Goal: Task Accomplishment & Management: Manage account settings

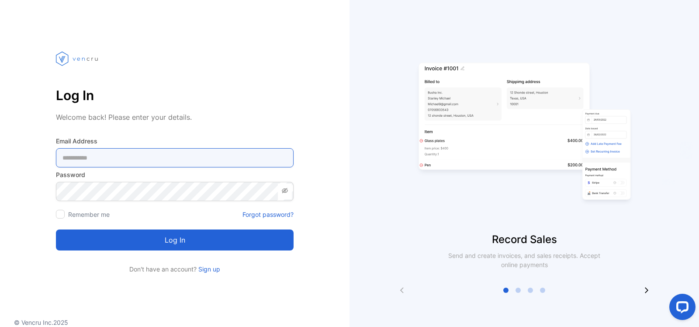
type Address-inputemail "**********"
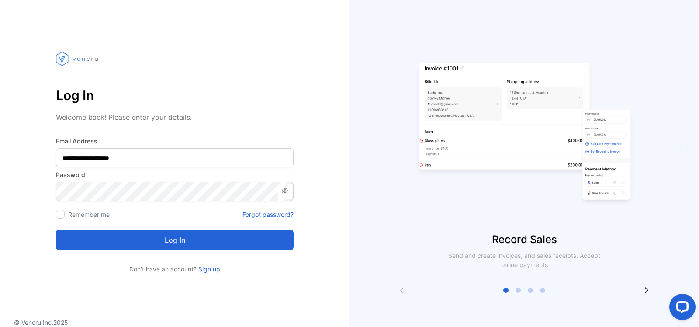
click at [169, 241] on button "Log in" at bounding box center [175, 239] width 238 height 21
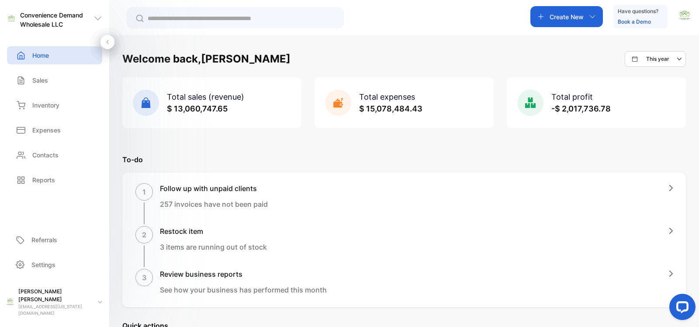
click at [163, 14] on input "text" at bounding box center [241, 18] width 187 height 9
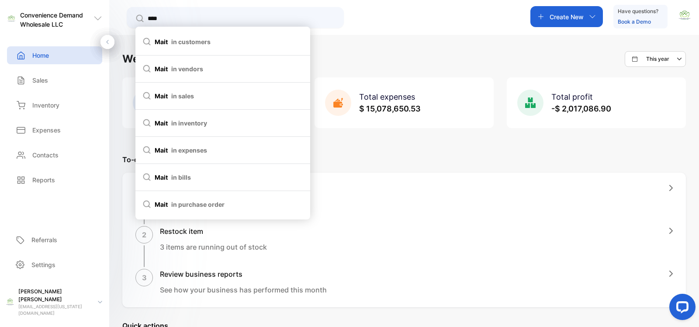
type input "****"
click at [169, 40] on span "mait in customers" at bounding box center [222, 41] width 161 height 9
type input "****"
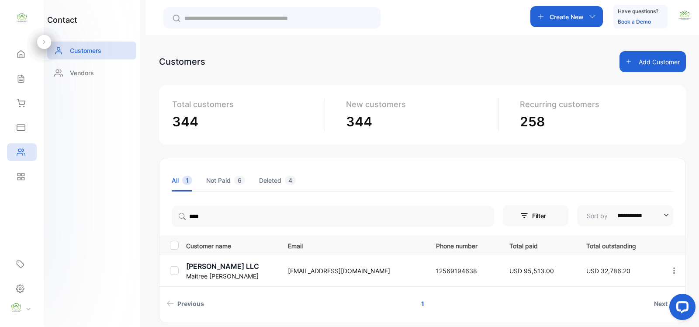
click at [243, 270] on p "[PERSON_NAME] LLC" at bounding box center [231, 266] width 91 height 10
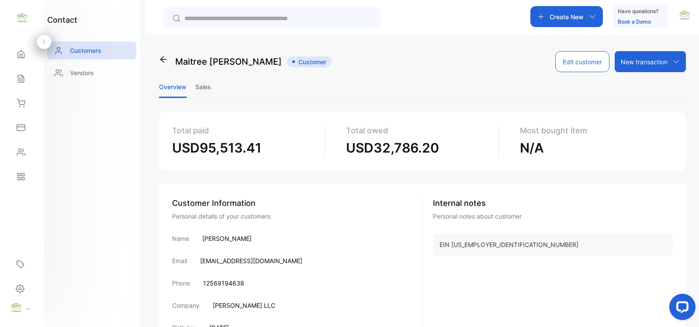
click at [206, 87] on li "Sales" at bounding box center [203, 87] width 16 height 22
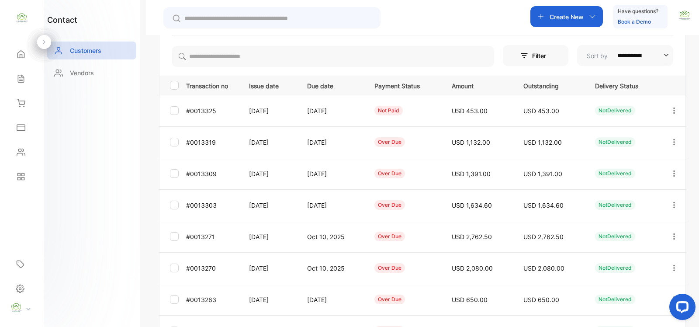
scroll to position [254, 0]
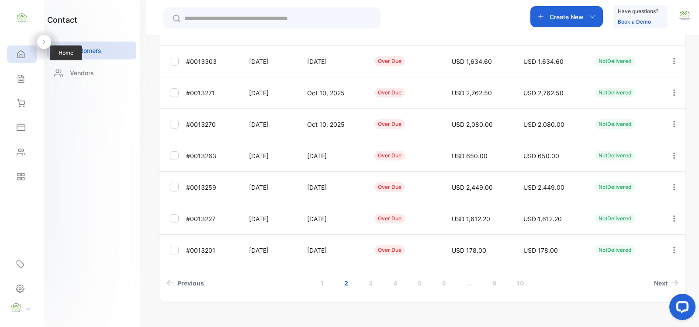
click at [22, 57] on icon at bounding box center [21, 54] width 9 height 9
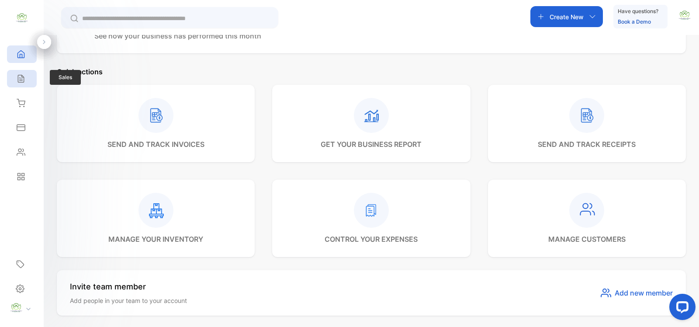
click at [24, 77] on icon at bounding box center [21, 78] width 6 height 7
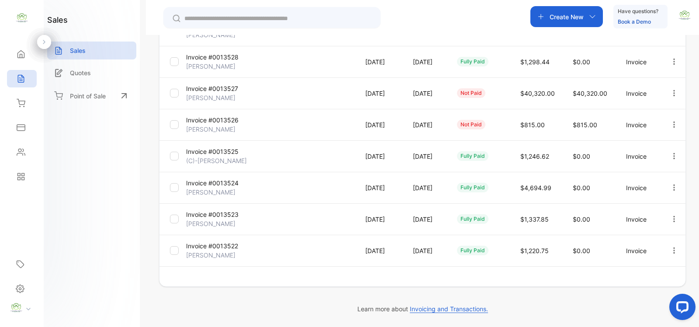
scroll to position [246, 0]
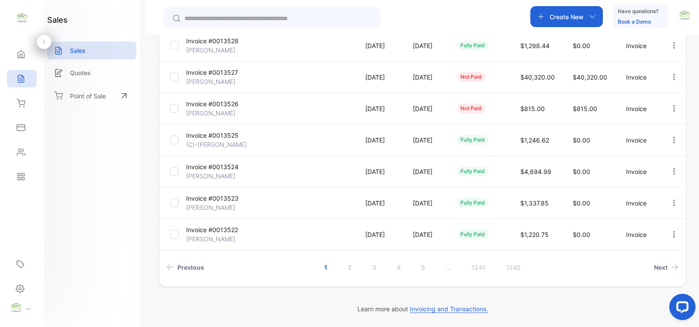
click at [573, 16] on p "Create New" at bounding box center [567, 16] width 34 height 9
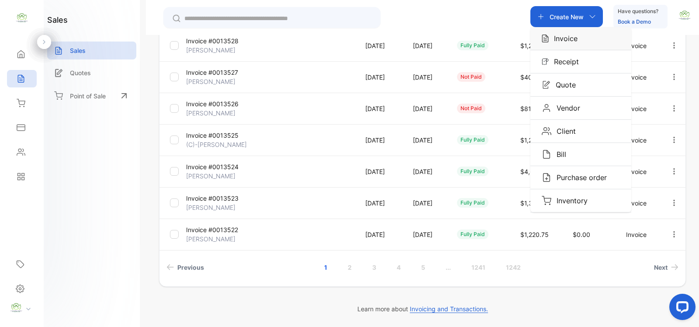
click at [569, 40] on p "Invoice" at bounding box center [563, 38] width 29 height 10
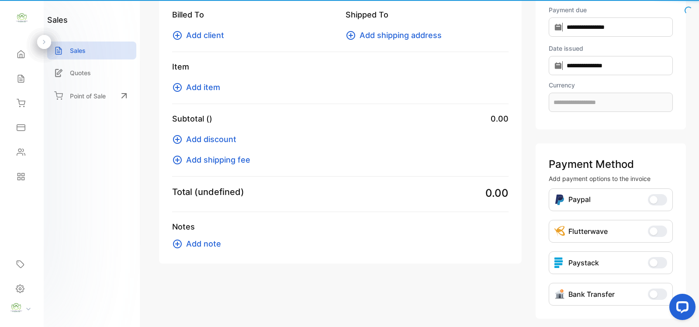
type input "**********"
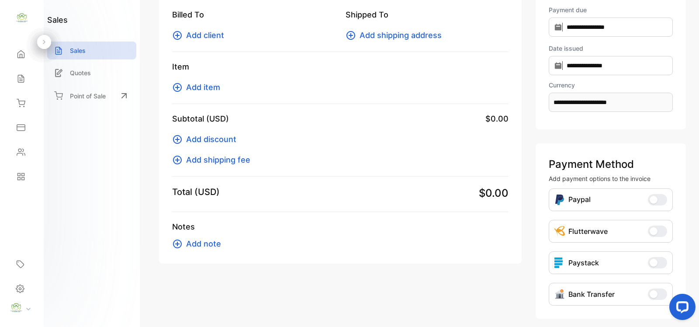
click at [208, 88] on span "Add item" at bounding box center [203, 87] width 34 height 12
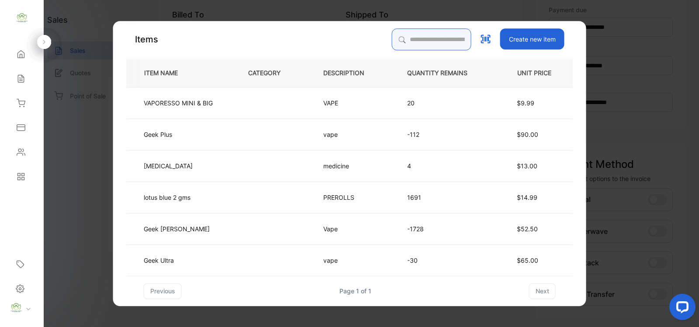
click at [399, 41] on input "search" at bounding box center [432, 39] width 80 height 22
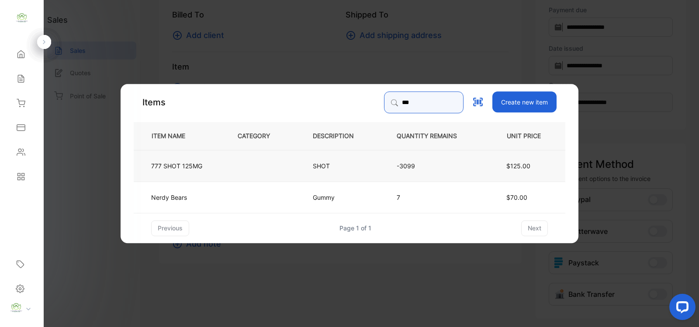
type input "***"
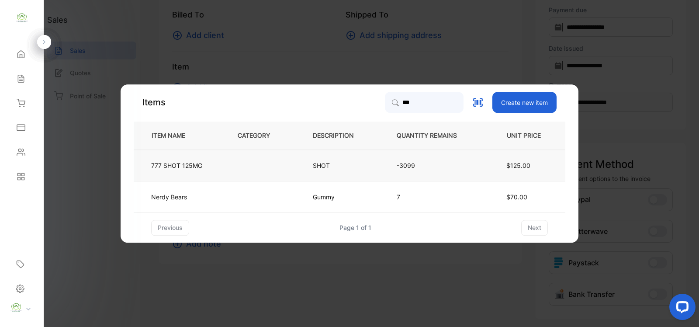
click at [386, 163] on td "-3099" at bounding box center [433, 164] width 103 height 31
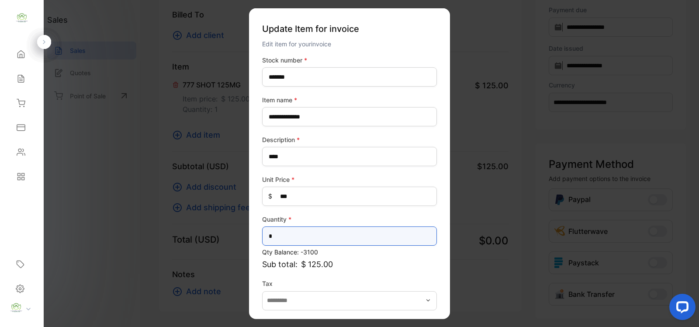
click at [280, 239] on input "*" at bounding box center [349, 235] width 175 height 19
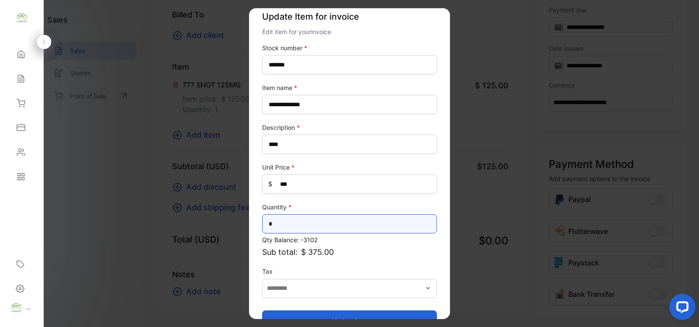
scroll to position [34, 0]
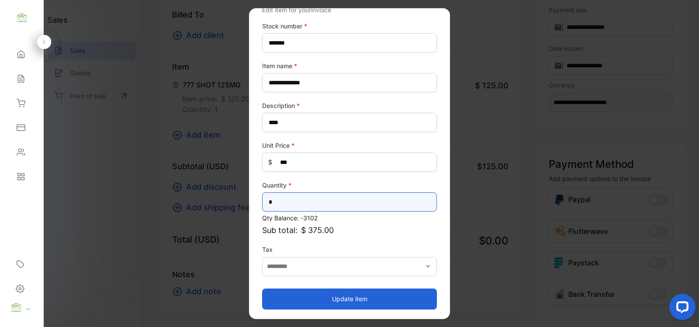
type input "*"
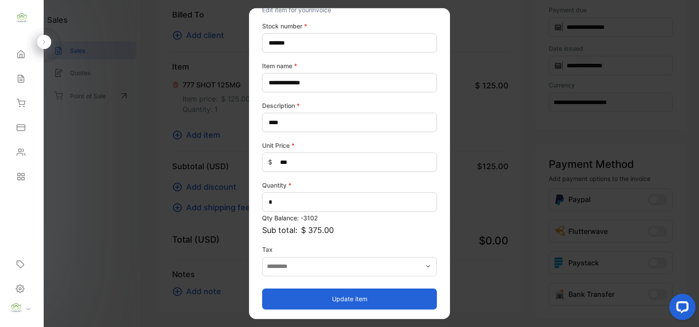
click at [343, 298] on button "Update item" at bounding box center [349, 298] width 175 height 21
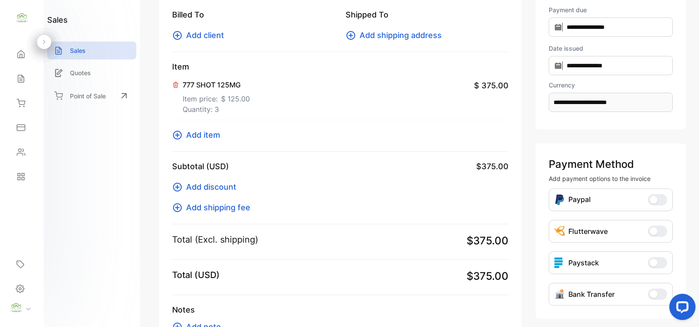
click at [195, 138] on span "Add item" at bounding box center [203, 135] width 34 height 12
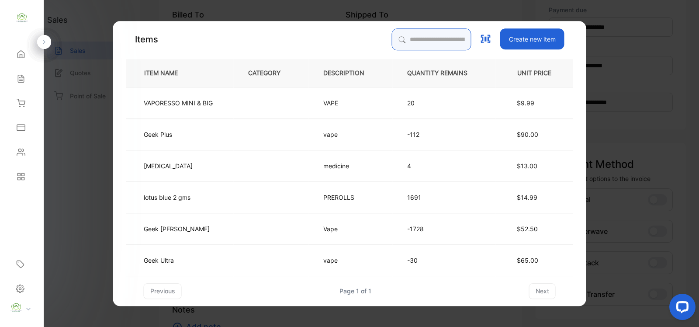
click at [407, 44] on input "search" at bounding box center [432, 39] width 80 height 22
type input "*********"
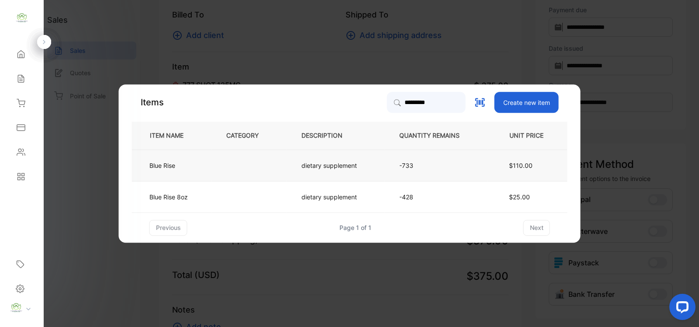
click at [455, 165] on p "-733" at bounding box center [436, 165] width 74 height 9
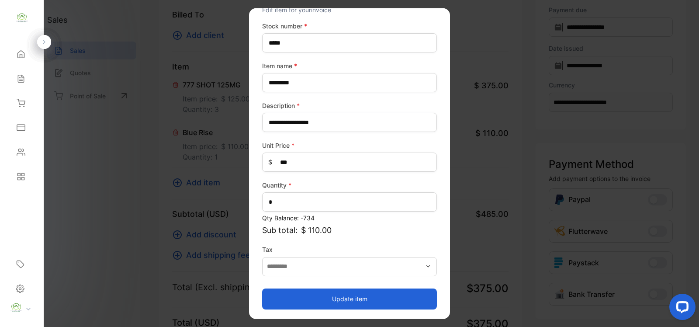
click at [342, 296] on button "Update item" at bounding box center [349, 298] width 175 height 21
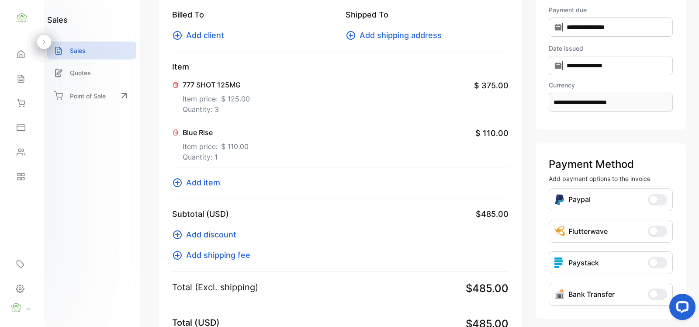
click at [204, 184] on span "Add item" at bounding box center [203, 183] width 34 height 12
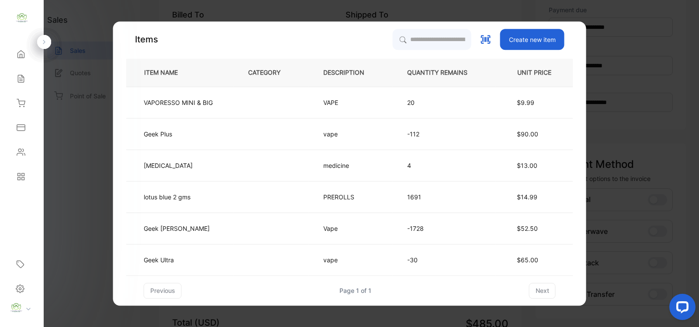
click at [403, 66] on th "QUANTITY REMAINS" at bounding box center [444, 73] width 103 height 28
click at [401, 39] on input "search" at bounding box center [432, 39] width 80 height 22
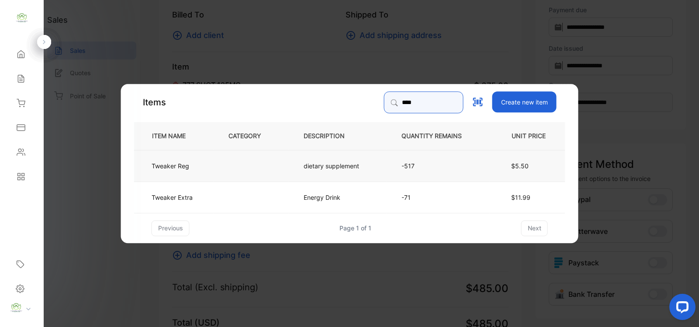
type input "****"
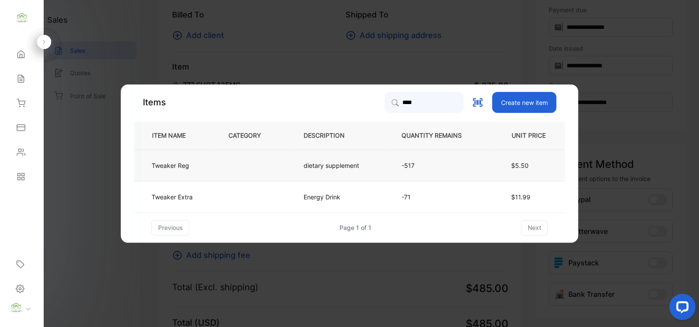
click at [342, 167] on p "dietary supplement" at bounding box center [331, 165] width 55 height 9
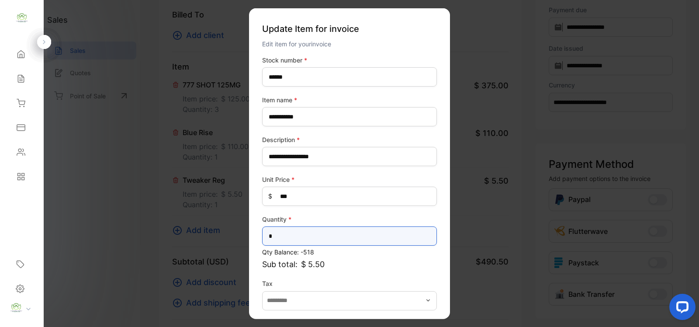
click at [287, 234] on input "*" at bounding box center [349, 235] width 175 height 19
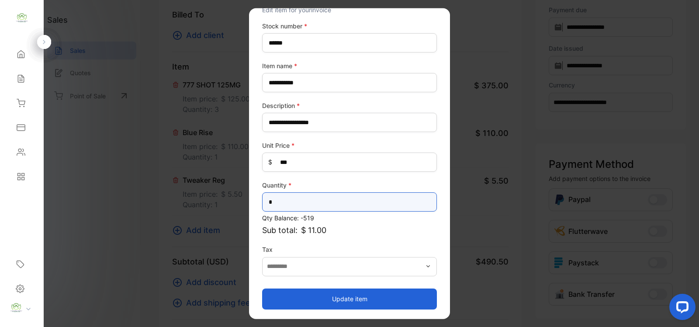
type input "*"
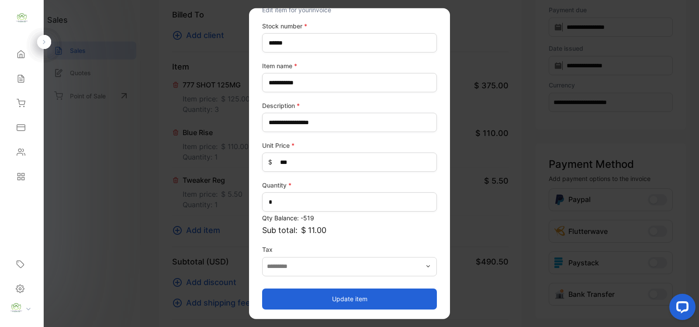
click at [346, 298] on button "Update item" at bounding box center [349, 298] width 175 height 21
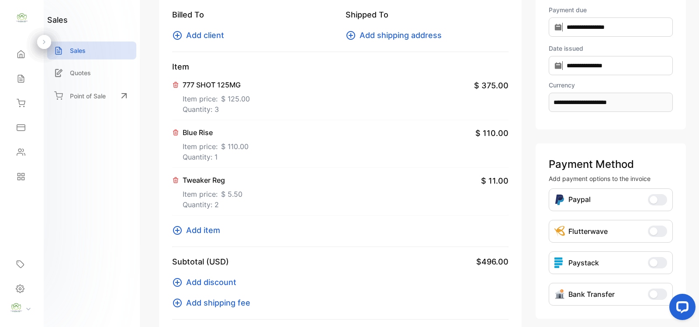
click at [208, 232] on span "Add item" at bounding box center [203, 230] width 34 height 12
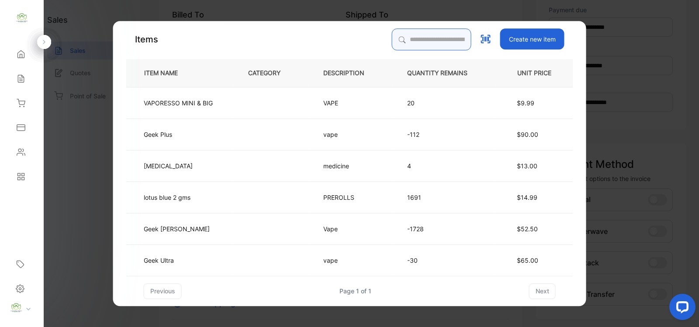
click at [398, 37] on input "search" at bounding box center [432, 39] width 80 height 22
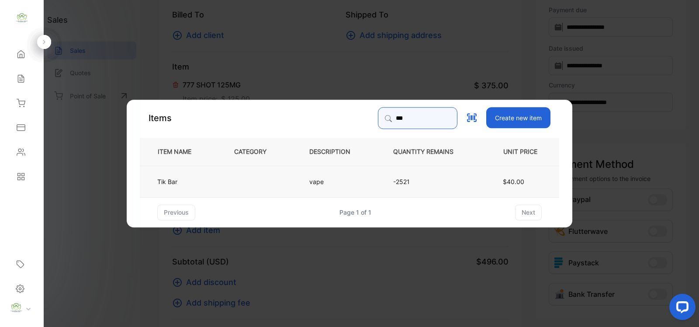
type input "***"
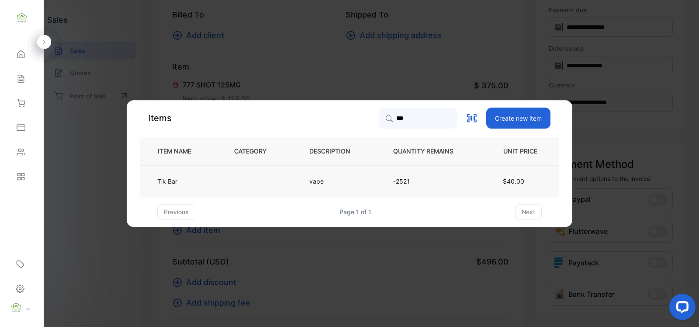
click at [267, 180] on td at bounding box center [257, 180] width 75 height 31
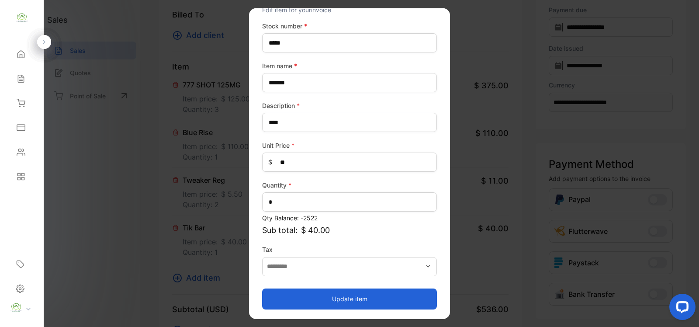
click at [341, 298] on button "Update item" at bounding box center [349, 298] width 175 height 21
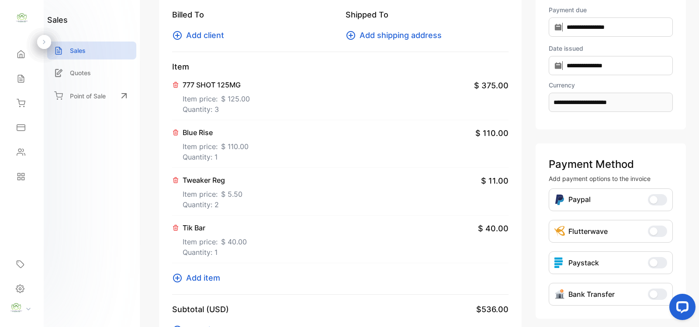
click at [210, 280] on span "Add item" at bounding box center [203, 278] width 34 height 12
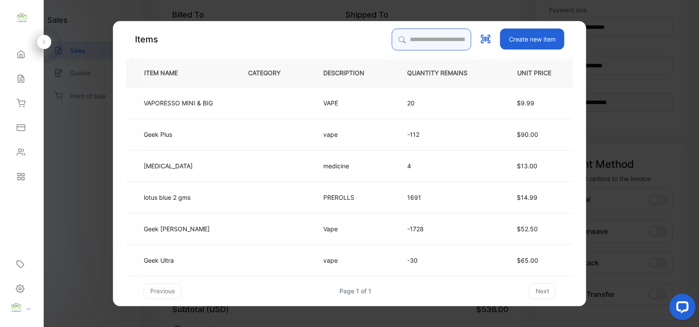
click at [405, 35] on input "search" at bounding box center [432, 39] width 80 height 22
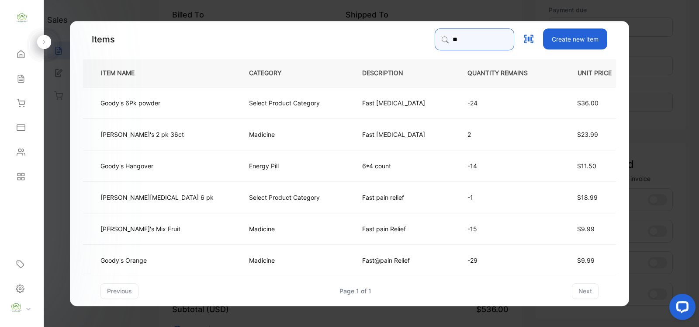
type input "*"
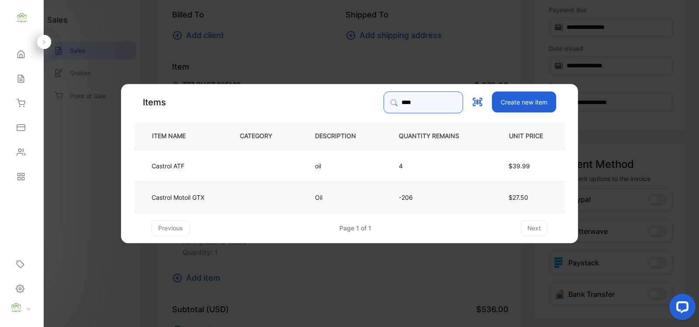
type input "****"
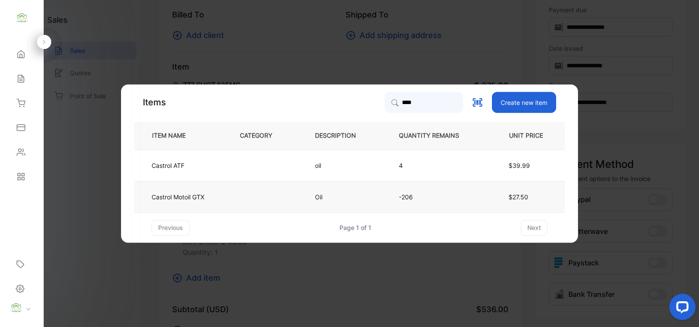
click at [293, 197] on td at bounding box center [262, 196] width 75 height 31
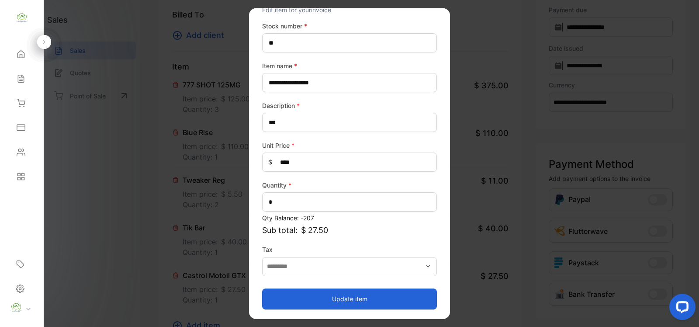
click at [346, 296] on button "Update item" at bounding box center [349, 298] width 175 height 21
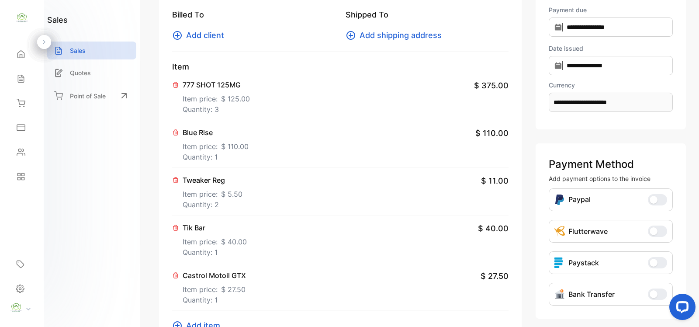
click at [377, 184] on div "Tweaker Reg Item price: $ 5.50 Quantity: 2 $ 11.00" at bounding box center [340, 192] width 336 height 48
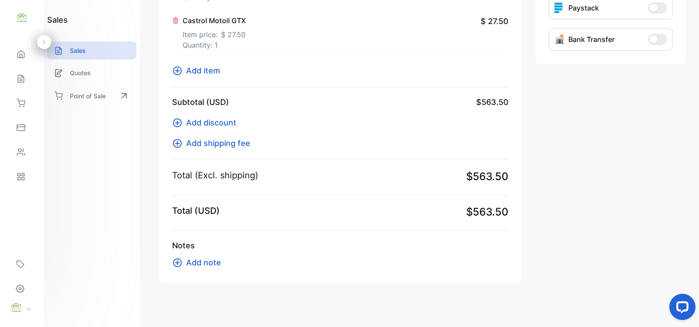
scroll to position [339, 0]
click at [203, 70] on span "Add item" at bounding box center [203, 70] width 34 height 12
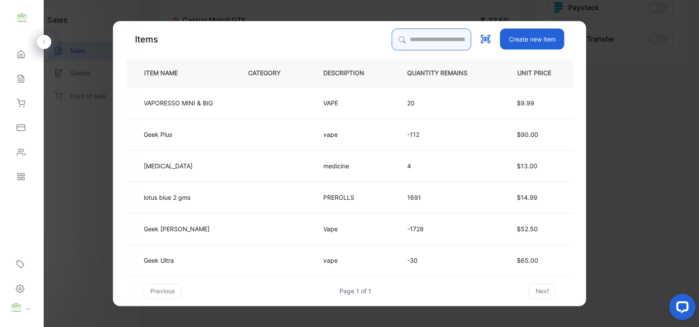
click at [401, 42] on input "search" at bounding box center [432, 39] width 80 height 22
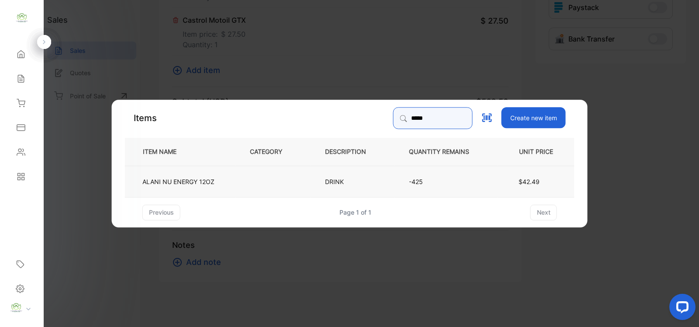
type input "*****"
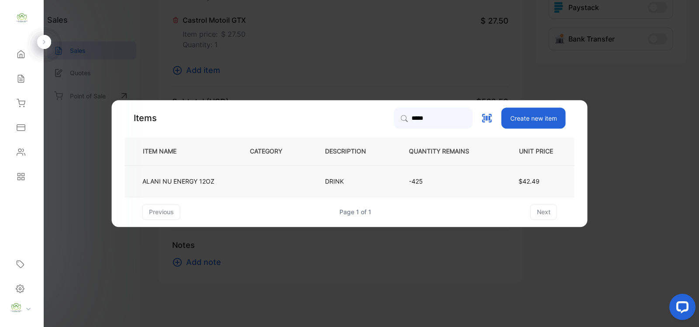
click at [388, 182] on td "DRINK" at bounding box center [353, 180] width 84 height 31
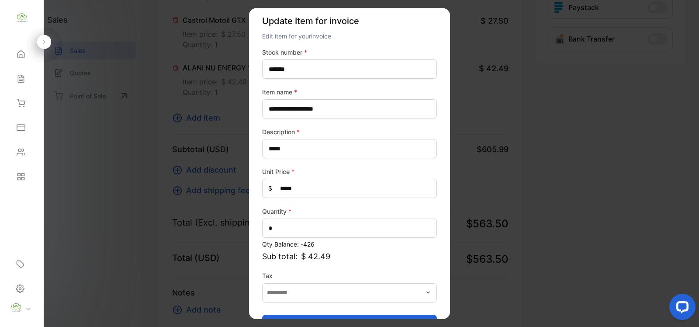
scroll to position [34, 0]
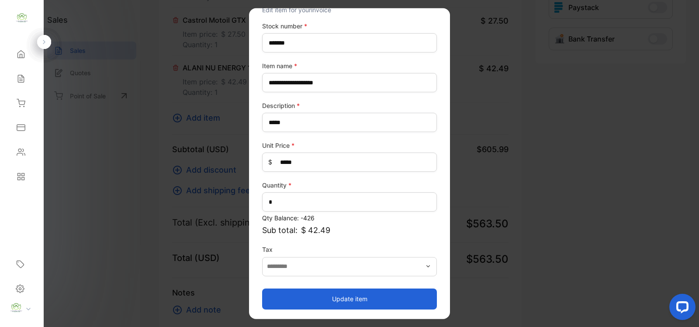
click at [347, 297] on button "Update item" at bounding box center [349, 298] width 175 height 21
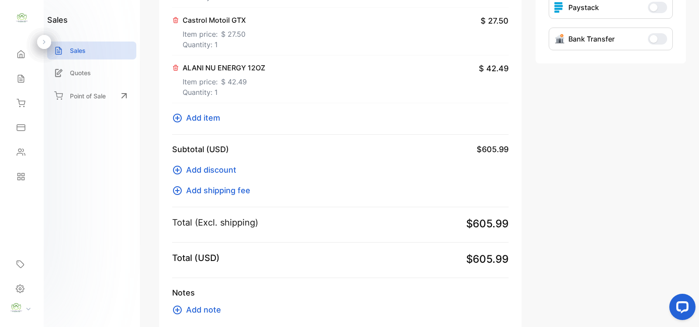
click at [201, 119] on span "Add item" at bounding box center [203, 118] width 34 height 12
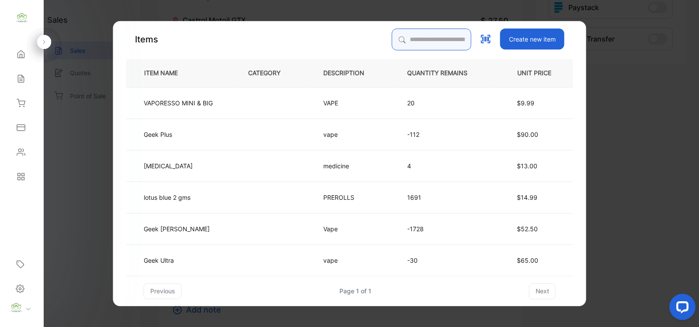
click at [396, 42] on input "search" at bounding box center [432, 39] width 80 height 22
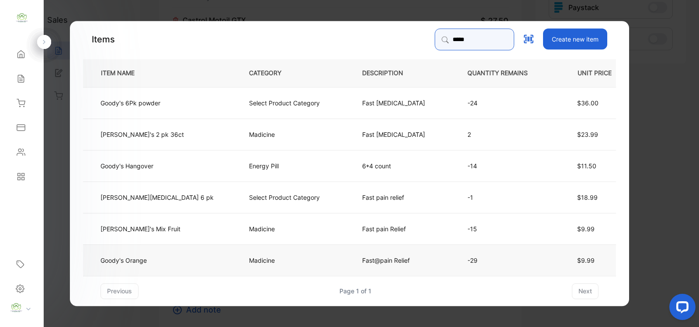
type input "*****"
click at [577, 258] on span "$9.99" at bounding box center [585, 259] width 17 height 7
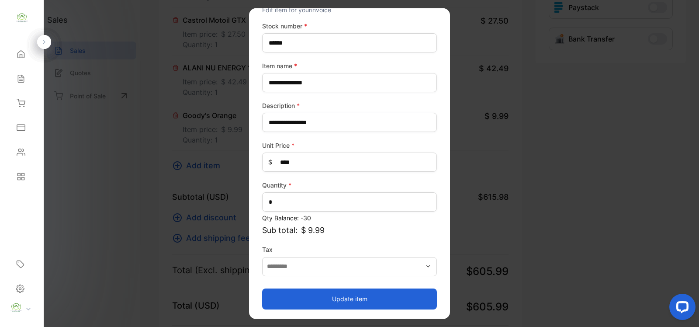
click at [346, 300] on button "Update item" at bounding box center [349, 298] width 175 height 21
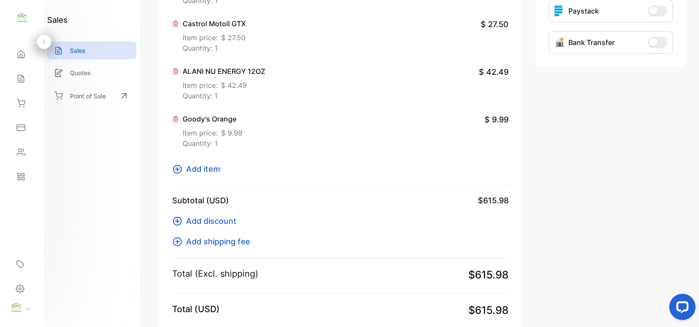
scroll to position [312, 0]
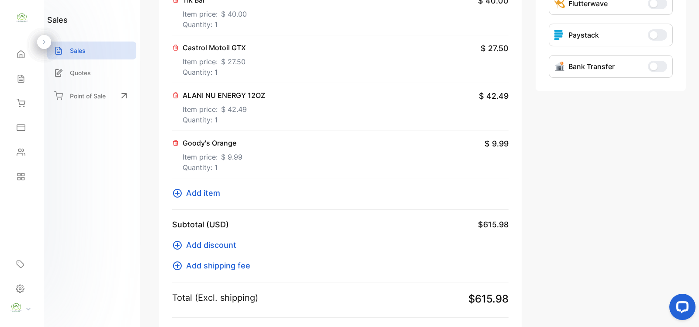
click at [207, 195] on span "Add item" at bounding box center [203, 193] width 34 height 12
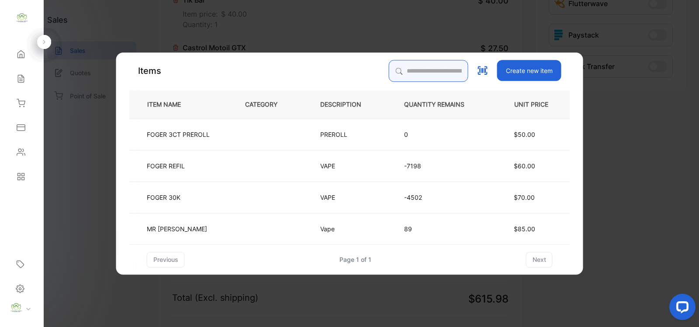
click at [403, 71] on input "search" at bounding box center [429, 71] width 80 height 22
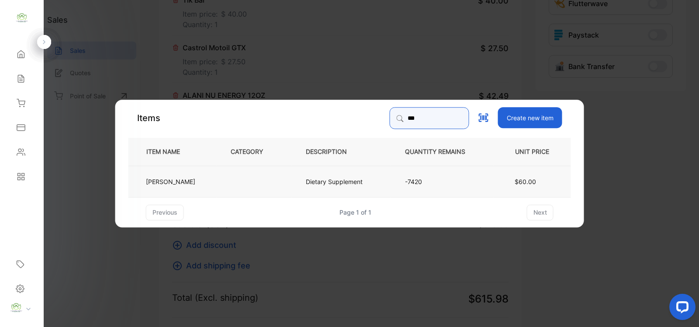
type input "***"
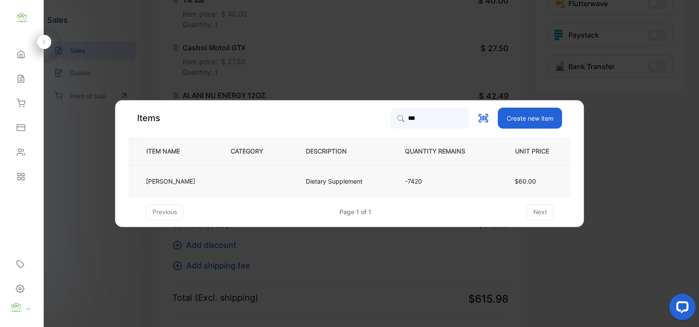
click at [263, 184] on td at bounding box center [253, 180] width 75 height 31
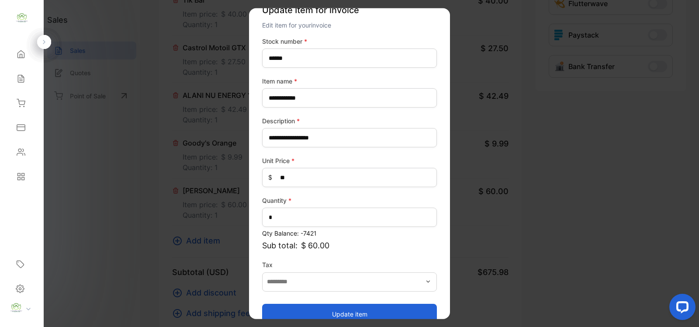
scroll to position [34, 0]
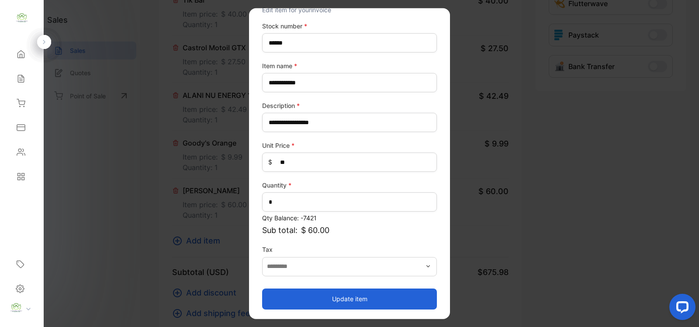
click at [343, 300] on button "Update item" at bounding box center [349, 298] width 175 height 21
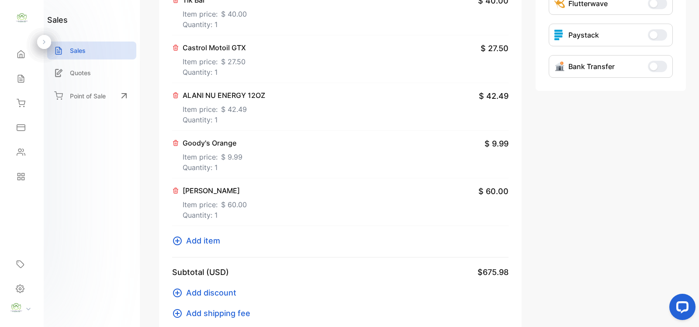
click at [341, 71] on div "Castrol Motoil GTX Item price: $ 27.50 Quantity: 1 $ 27.50" at bounding box center [340, 59] width 336 height 48
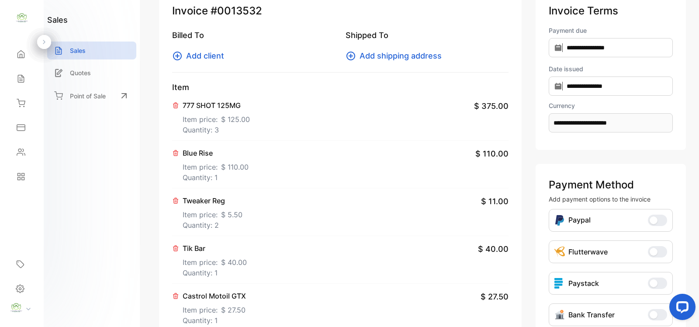
scroll to position [57, 0]
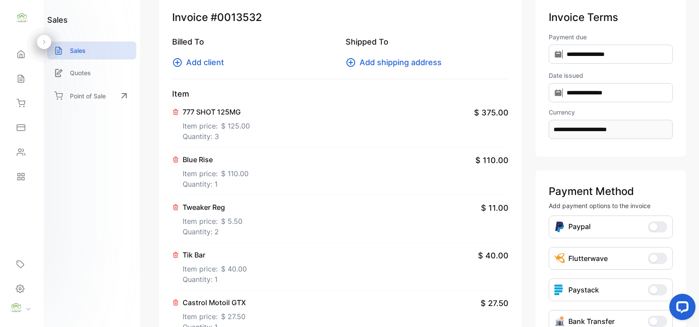
click at [215, 64] on span "Add client" at bounding box center [205, 62] width 38 height 12
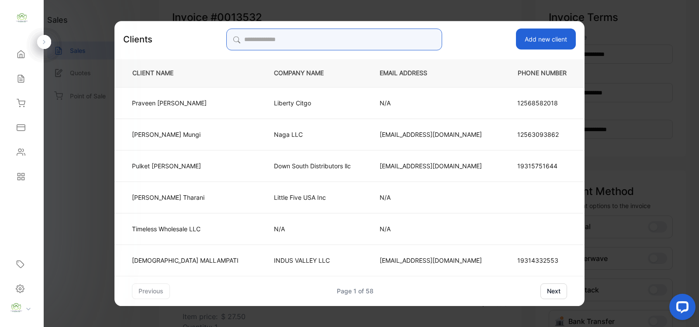
click at [265, 40] on input "search" at bounding box center [333, 39] width 215 height 22
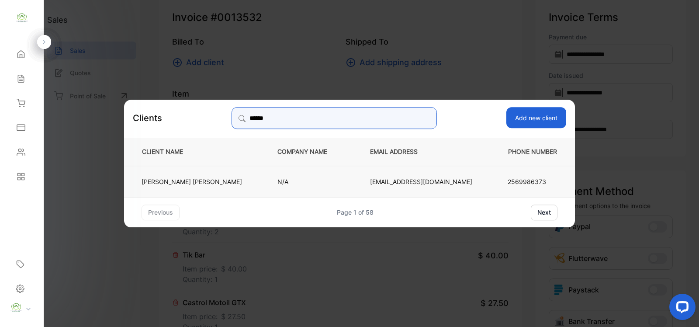
type input "******"
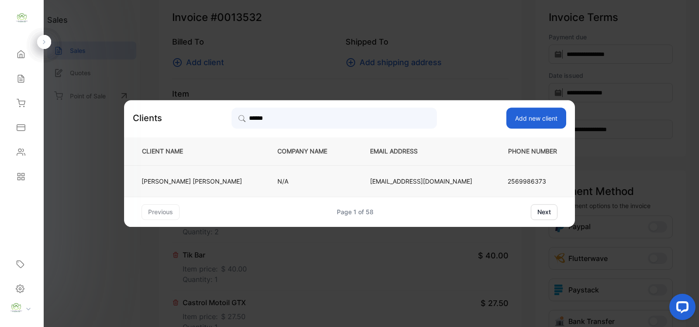
click at [260, 182] on td "Varshaben Shaileshbhai Patel" at bounding box center [193, 180] width 139 height 31
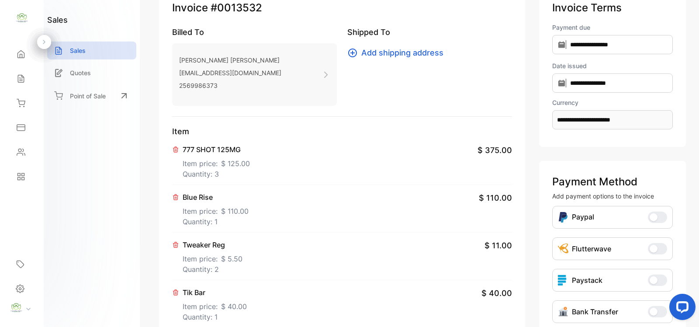
scroll to position [0, 0]
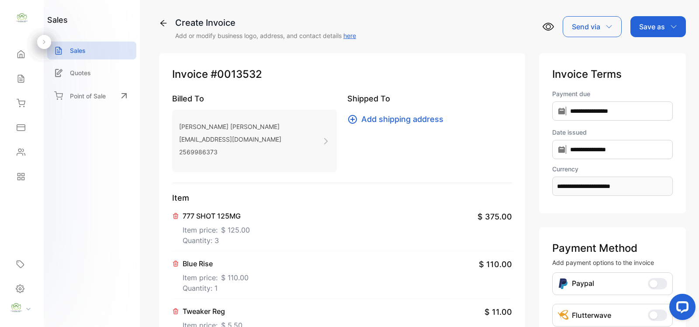
click at [661, 28] on p "Save as" at bounding box center [652, 26] width 26 height 10
click at [648, 53] on div "Invoice" at bounding box center [656, 55] width 50 height 17
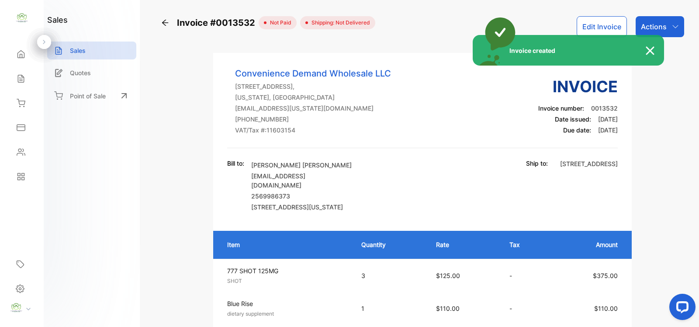
click at [663, 24] on div "Invoice created" at bounding box center [349, 163] width 699 height 327
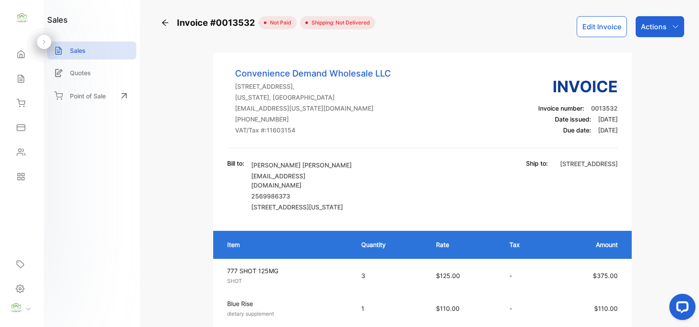
click at [663, 27] on p "Actions" at bounding box center [654, 26] width 26 height 10
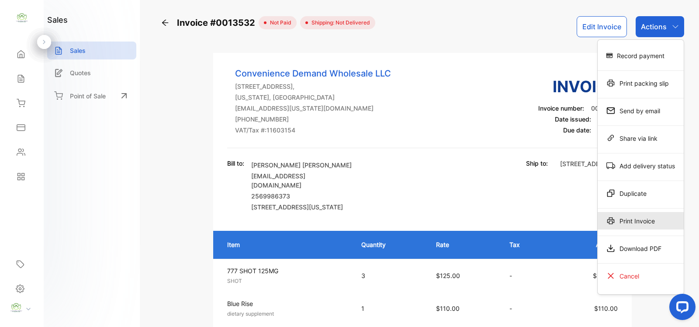
click at [634, 222] on div "Print Invoice" at bounding box center [641, 220] width 86 height 17
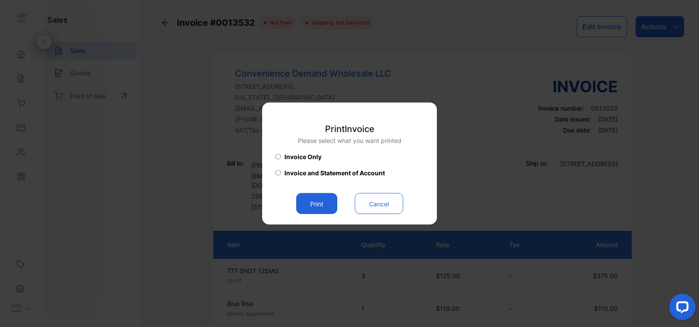
click at [316, 199] on button "Print" at bounding box center [316, 203] width 41 height 21
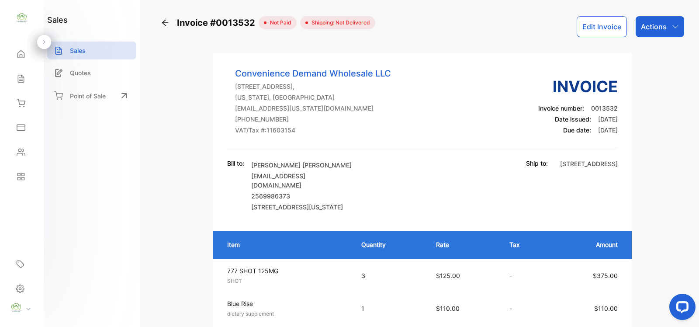
click at [662, 24] on p "Actions" at bounding box center [654, 26] width 26 height 10
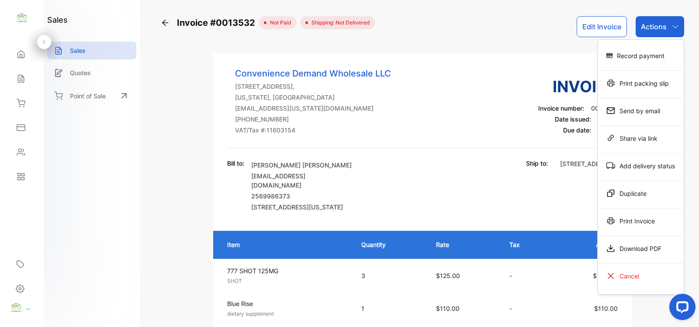
click at [641, 55] on div "Record payment" at bounding box center [641, 55] width 86 height 17
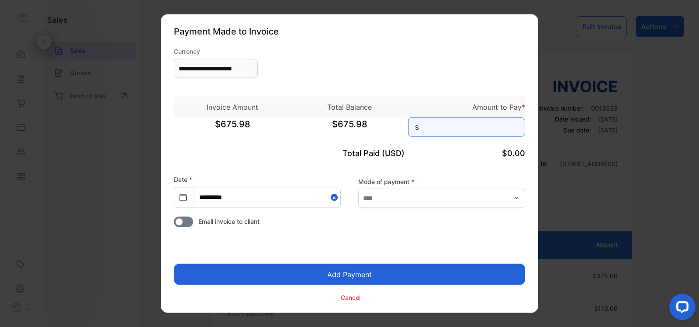
click at [444, 129] on input at bounding box center [466, 127] width 117 height 19
type input "******"
click at [344, 275] on button "Add Payment" at bounding box center [349, 274] width 351 height 21
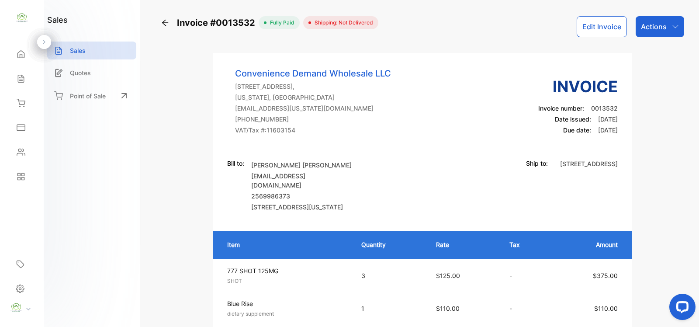
click at [658, 27] on p "Actions" at bounding box center [654, 26] width 26 height 10
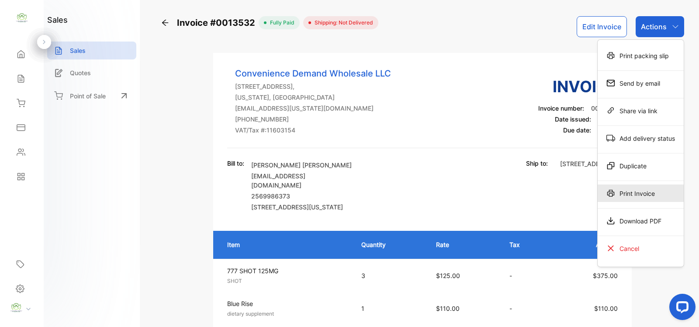
click at [635, 193] on div "Print Invoice" at bounding box center [641, 192] width 86 height 17
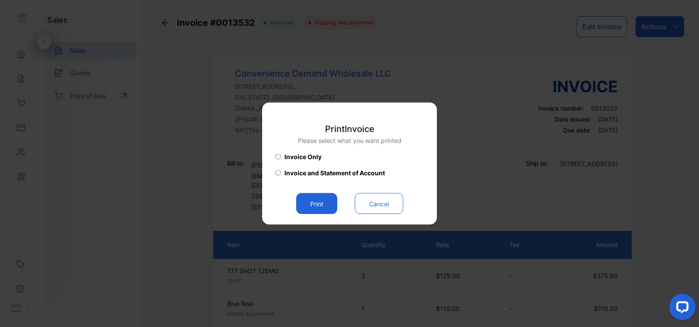
click at [319, 201] on button "Print" at bounding box center [316, 203] width 41 height 21
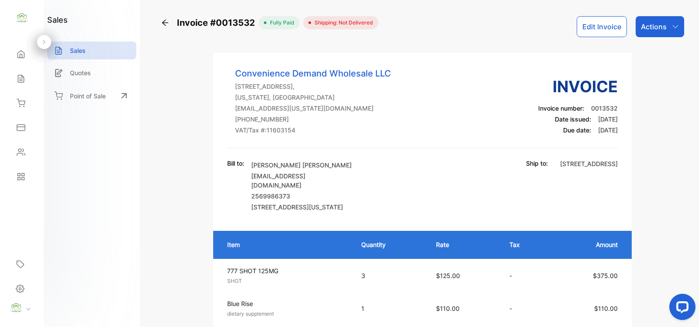
click at [86, 51] on div "Sales" at bounding box center [91, 51] width 89 height 18
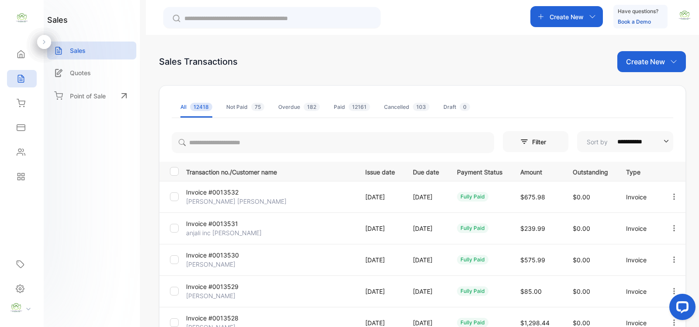
click at [638, 62] on p "Create New" at bounding box center [645, 61] width 39 height 10
click at [646, 90] on span "Invoice" at bounding box center [653, 90] width 21 height 9
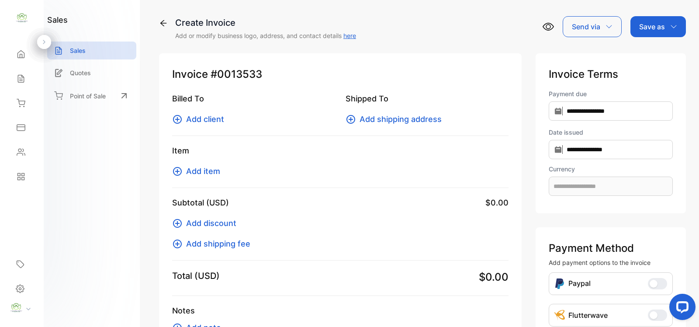
type input "**********"
click at [222, 119] on span "Add client" at bounding box center [205, 119] width 38 height 12
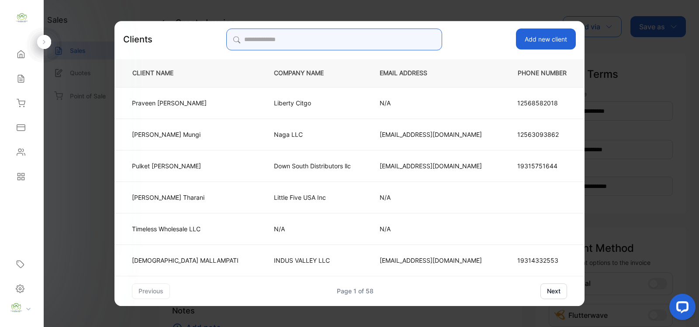
click at [284, 45] on input "search" at bounding box center [333, 39] width 215 height 22
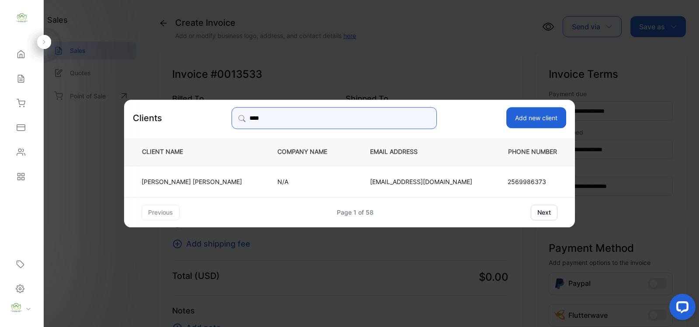
type input "****"
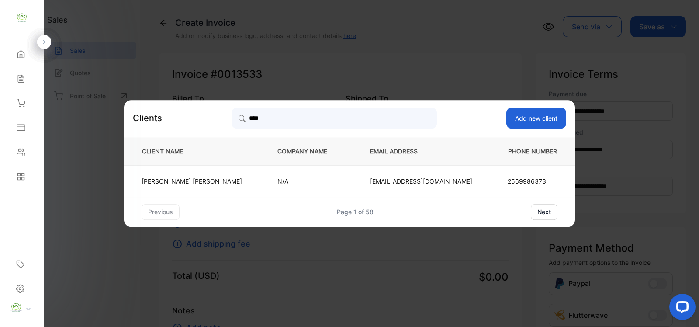
click at [239, 184] on p "[PERSON_NAME] [PERSON_NAME]" at bounding box center [192, 181] width 100 height 9
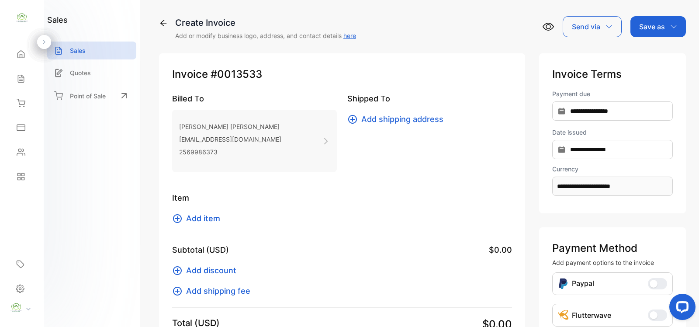
click at [206, 221] on span "Add item" at bounding box center [203, 218] width 34 height 12
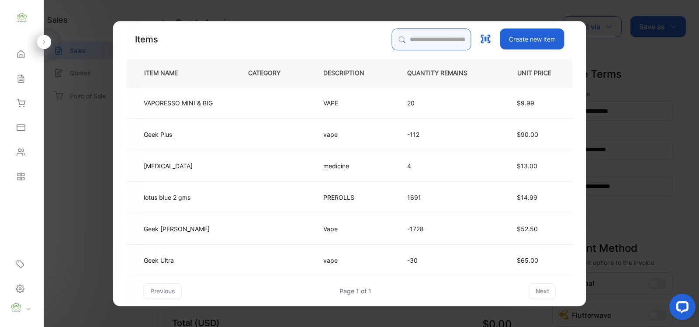
click at [394, 40] on input "search" at bounding box center [432, 39] width 80 height 22
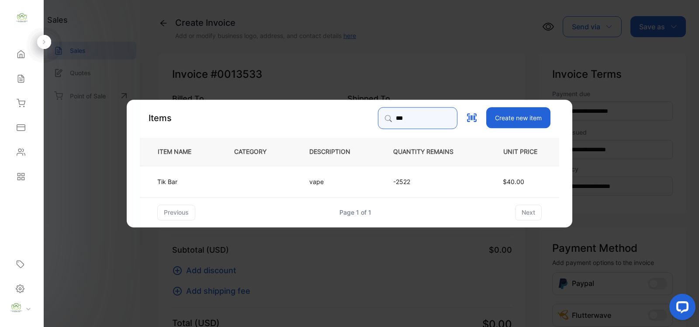
type input "***"
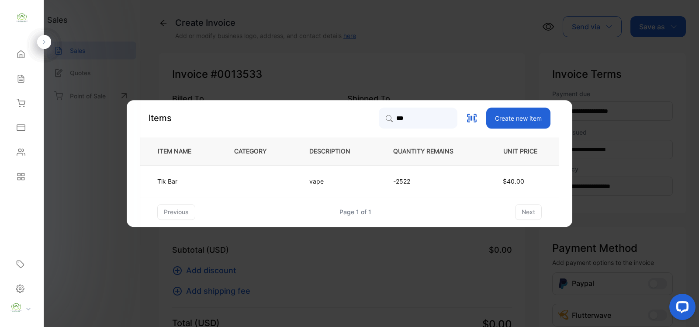
click at [302, 177] on td "vape" at bounding box center [337, 180] width 84 height 31
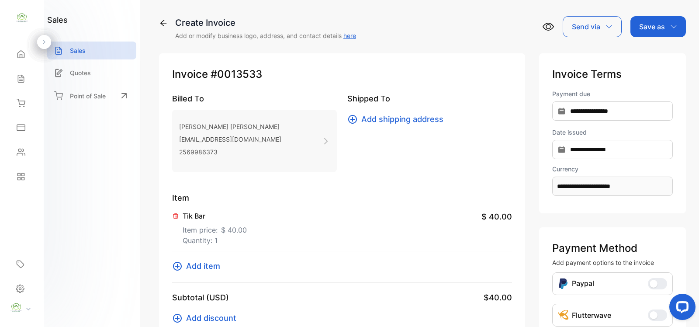
click at [163, 20] on icon at bounding box center [163, 23] width 9 height 9
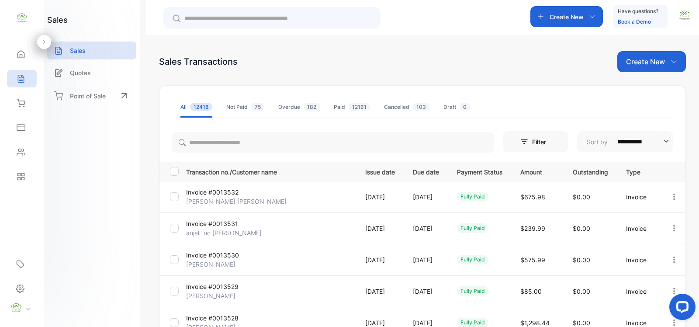
click at [204, 17] on input "text" at bounding box center [277, 18] width 187 height 9
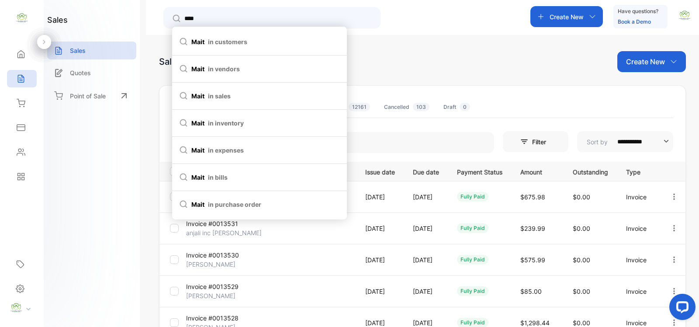
type input "****"
click at [213, 42] on span "in customers" at bounding box center [227, 41] width 39 height 9
type input "****"
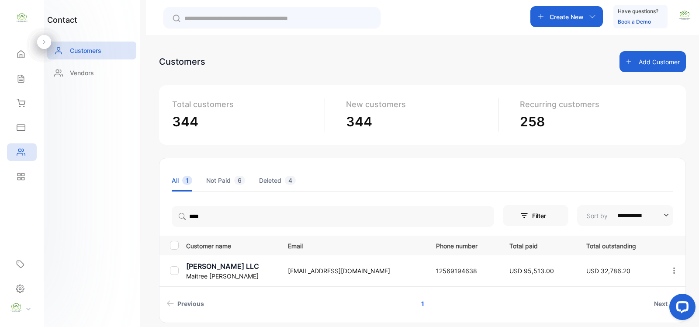
click at [243, 267] on p "[PERSON_NAME] LLC" at bounding box center [231, 266] width 91 height 10
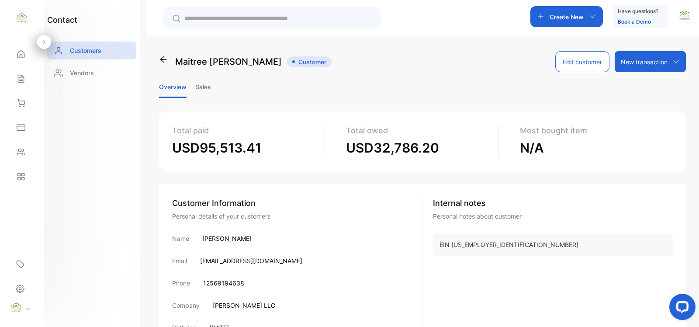
click at [208, 86] on li "Sales" at bounding box center [203, 87] width 16 height 22
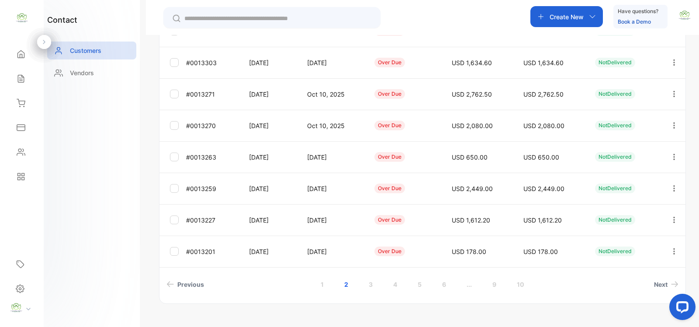
scroll to position [254, 0]
click at [368, 282] on link "3" at bounding box center [370, 283] width 25 height 16
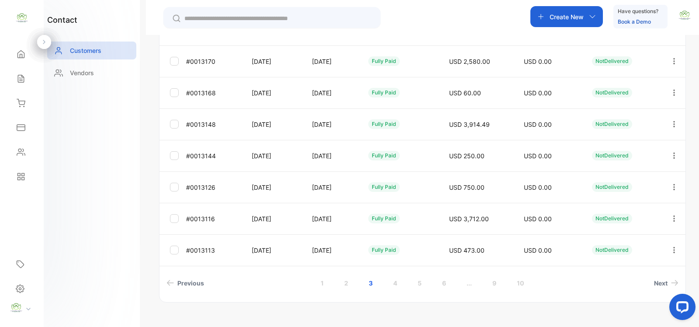
click at [346, 284] on link "2" at bounding box center [346, 283] width 25 height 16
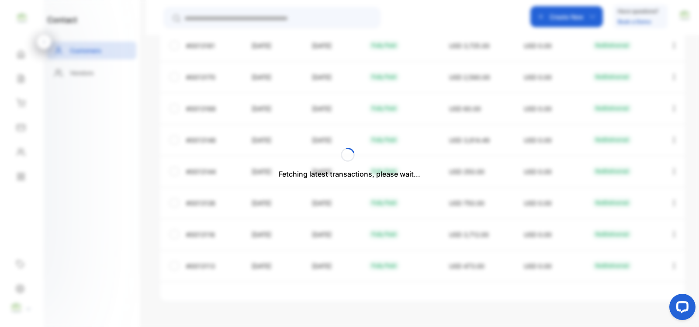
scroll to position [238, 0]
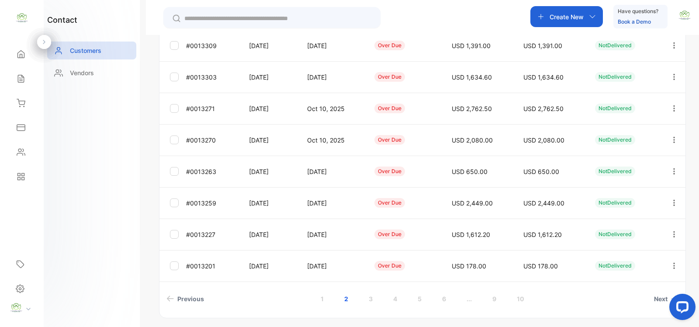
click at [371, 298] on link "3" at bounding box center [370, 299] width 25 height 16
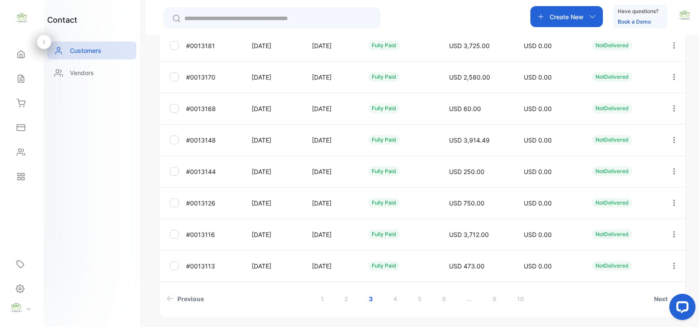
scroll to position [0, 0]
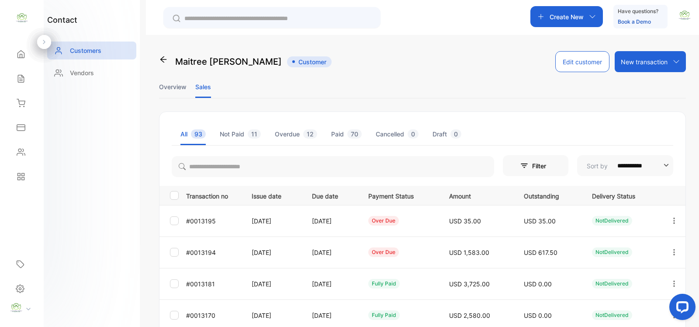
click at [673, 253] on icon "button" at bounding box center [674, 252] width 8 height 8
click at [610, 302] on span "Add payment" at bounding box center [614, 303] width 45 height 10
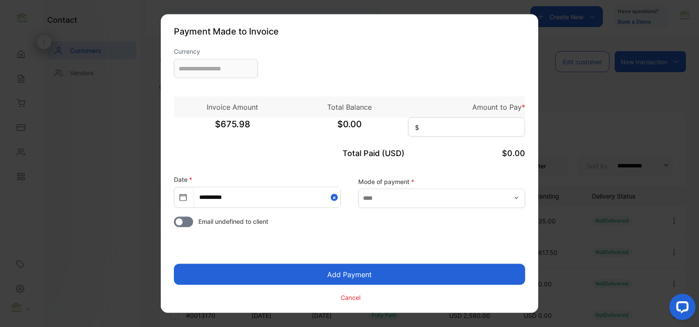
type input "**********"
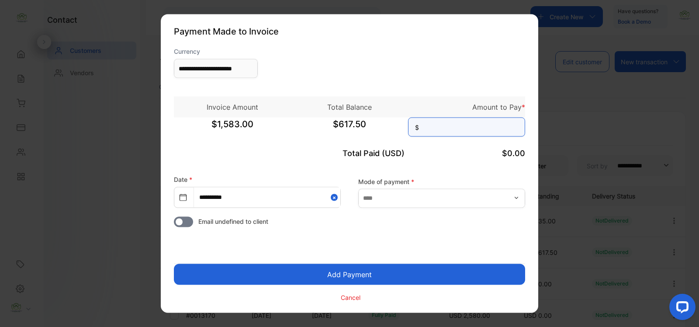
click at [442, 128] on input at bounding box center [466, 127] width 117 height 19
type input "*****"
click at [366, 272] on button "Add Payment" at bounding box center [349, 274] width 351 height 21
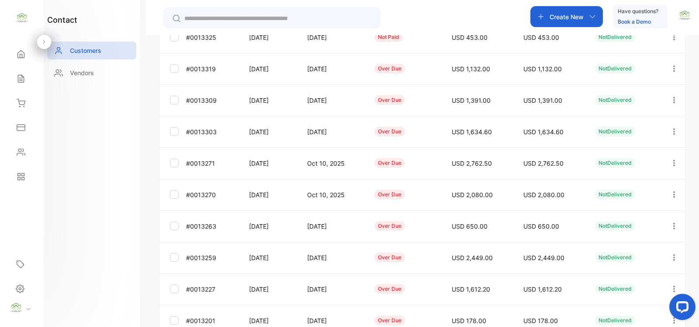
scroll to position [254, 0]
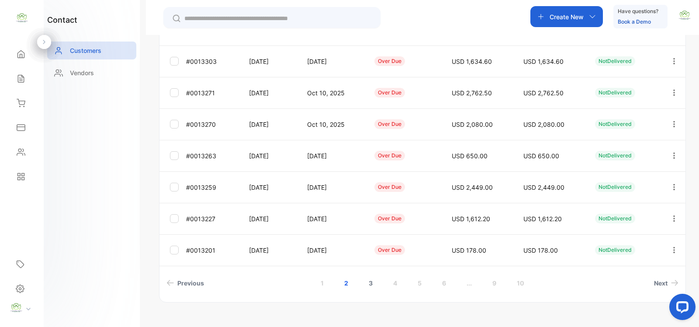
click at [372, 284] on link "3" at bounding box center [370, 283] width 25 height 16
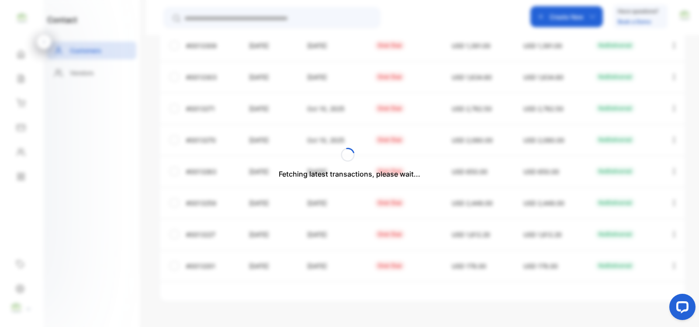
scroll to position [25, 0]
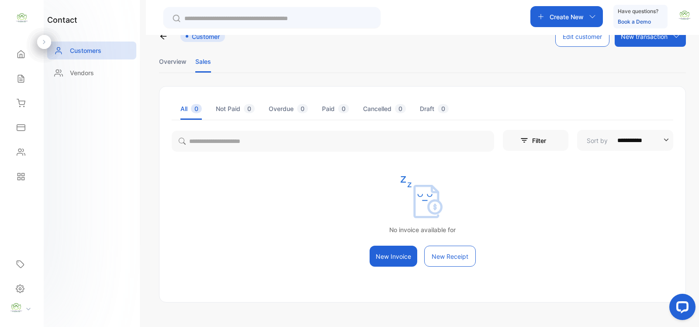
click at [166, 37] on icon at bounding box center [163, 36] width 9 height 9
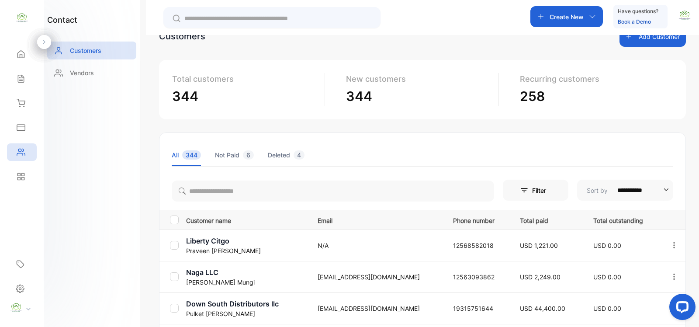
click at [211, 19] on input "text" at bounding box center [277, 18] width 187 height 9
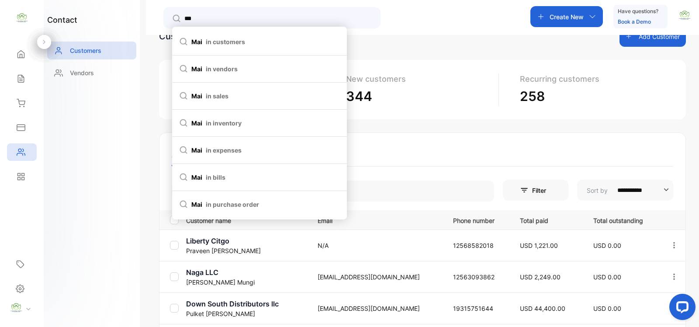
type input "***"
click at [212, 40] on span "in customers" at bounding box center [225, 41] width 39 height 9
type input "***"
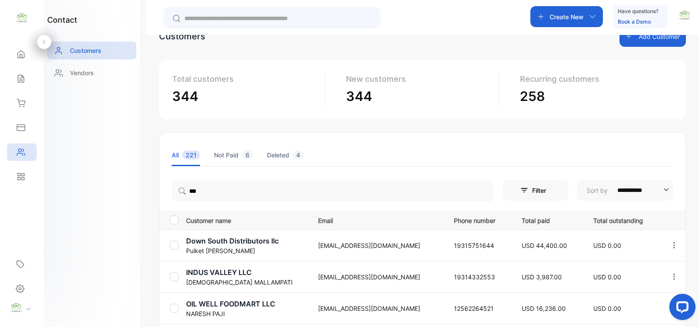
click at [199, 17] on input "text" at bounding box center [277, 18] width 187 height 9
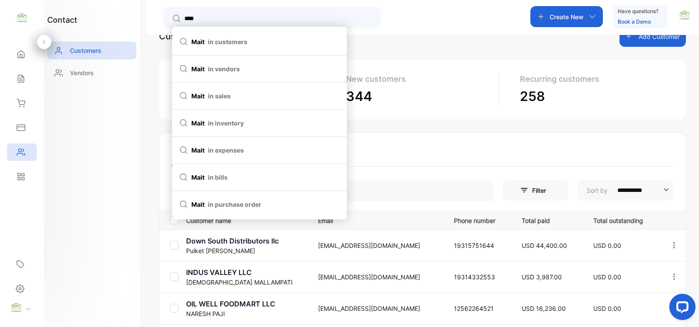
type input "****"
click at [210, 41] on span "in customers" at bounding box center [227, 41] width 39 height 9
type input "****"
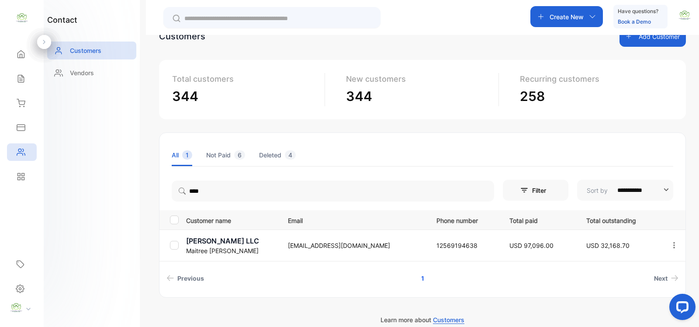
click at [243, 241] on p "[PERSON_NAME] LLC" at bounding box center [231, 241] width 91 height 10
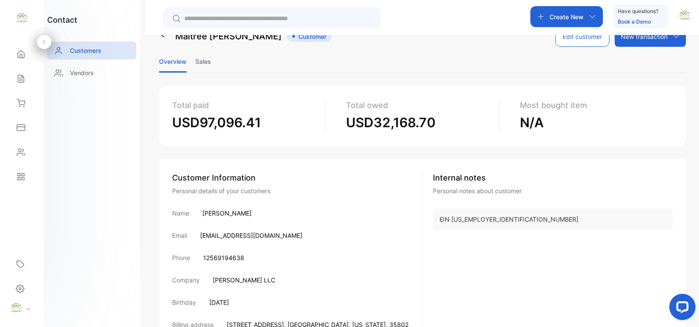
click at [204, 59] on li "Sales" at bounding box center [203, 61] width 16 height 22
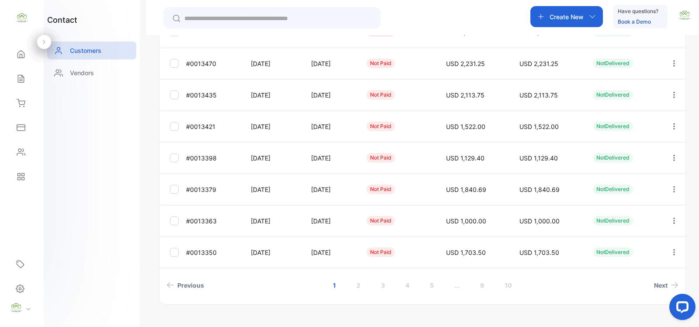
scroll to position [254, 0]
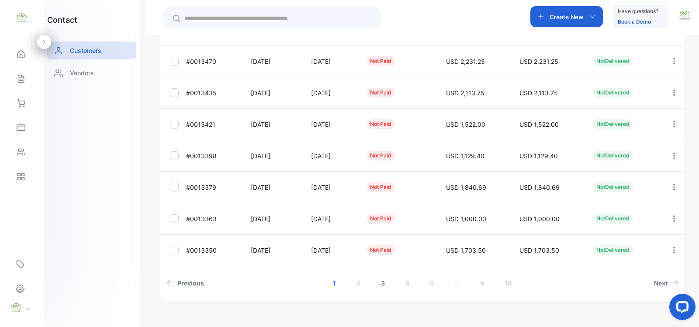
click at [378, 282] on link "3" at bounding box center [383, 283] width 25 height 16
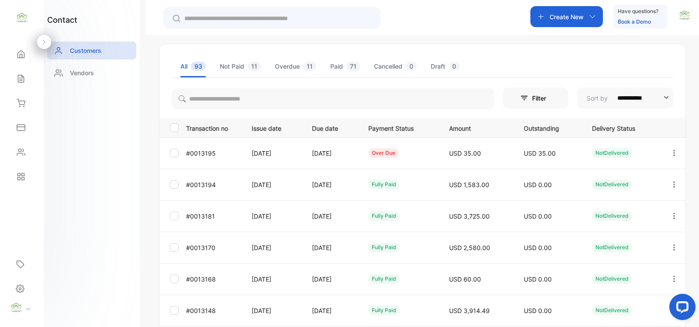
scroll to position [0, 0]
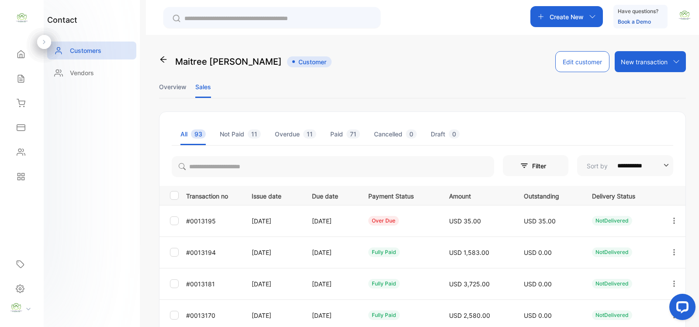
click at [671, 219] on icon "button" at bounding box center [674, 221] width 8 height 8
click at [609, 271] on span "Add payment" at bounding box center [614, 272] width 45 height 10
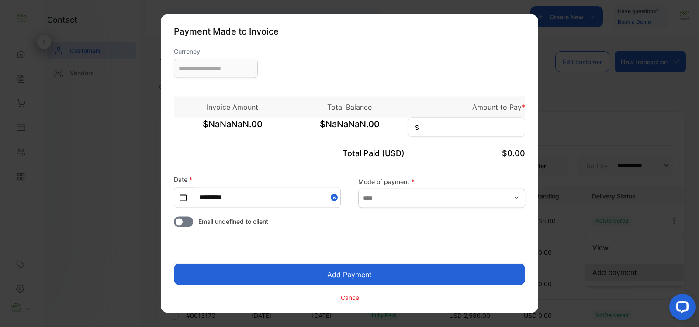
type input "**********"
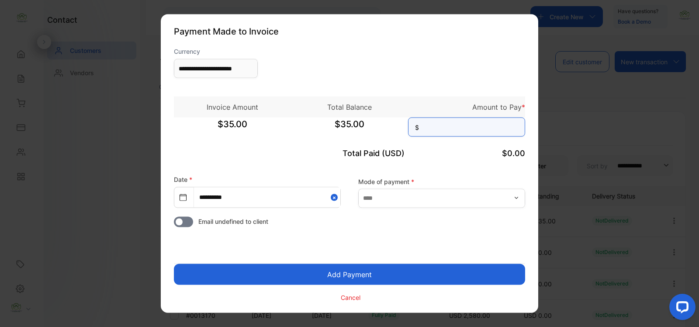
click at [438, 129] on input at bounding box center [466, 127] width 117 height 19
type input "**"
click at [379, 276] on button "Add Payment" at bounding box center [349, 274] width 351 height 21
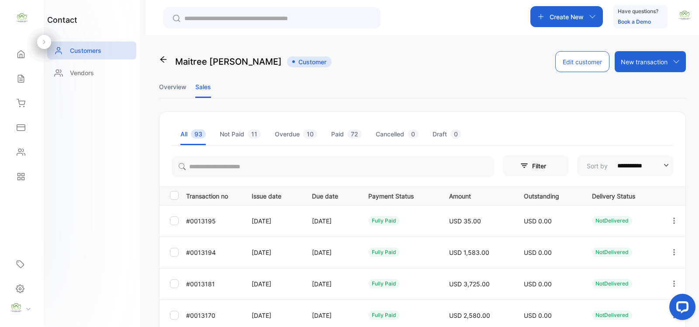
scroll to position [254, 0]
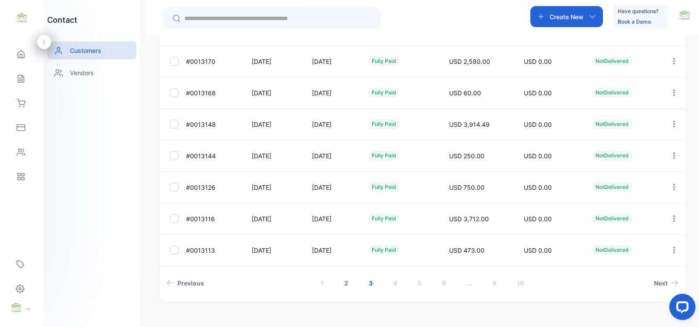
click at [343, 283] on link "2" at bounding box center [346, 283] width 25 height 16
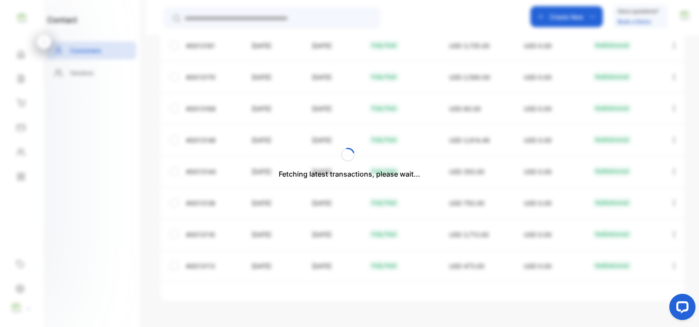
scroll to position [238, 0]
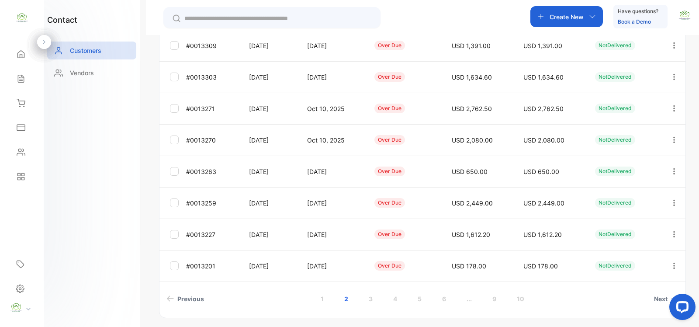
click at [670, 263] on icon "button" at bounding box center [674, 266] width 8 height 8
click at [608, 317] on span "Add payment" at bounding box center [614, 317] width 45 height 10
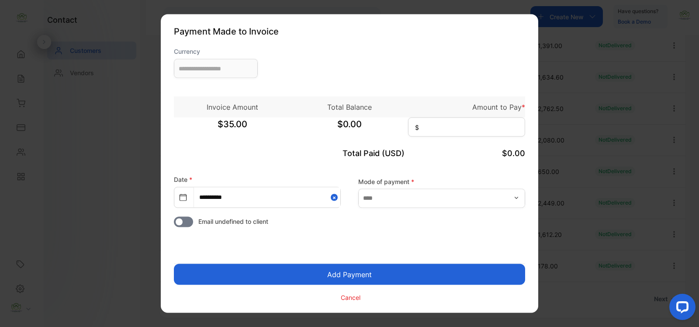
type input "**********"
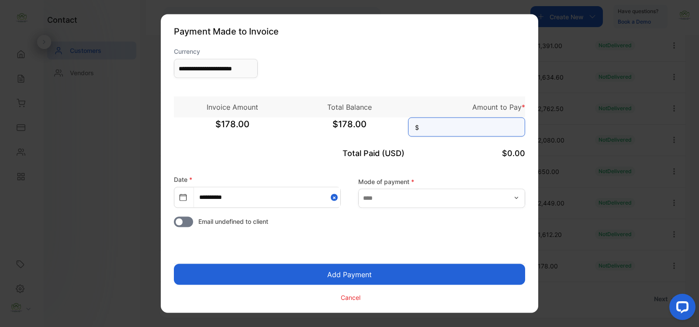
click at [434, 131] on input at bounding box center [466, 127] width 117 height 19
type input "******"
click at [362, 274] on button "Add Payment" at bounding box center [349, 274] width 351 height 21
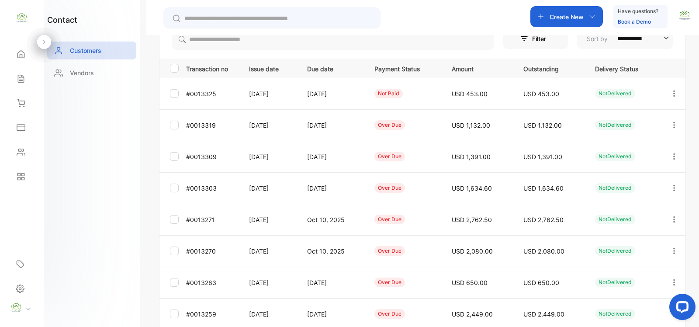
scroll to position [254, 0]
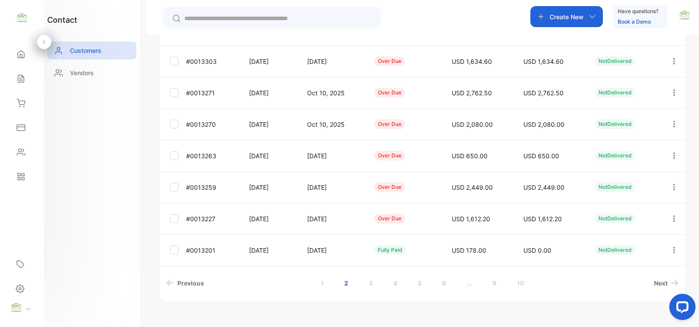
click at [673, 218] on icon "button" at bounding box center [674, 219] width 8 height 8
click at [606, 222] on span "Add payment" at bounding box center [614, 220] width 45 height 10
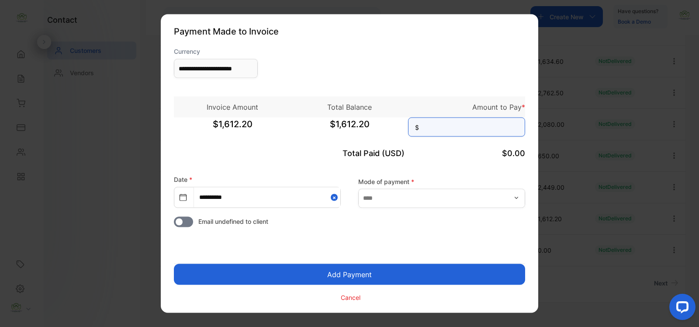
click at [429, 123] on input at bounding box center [466, 127] width 117 height 19
type input "*******"
click at [364, 274] on button "Add Payment" at bounding box center [349, 274] width 351 height 21
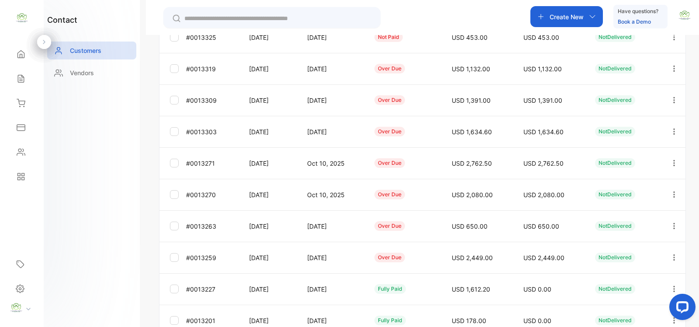
scroll to position [254, 0]
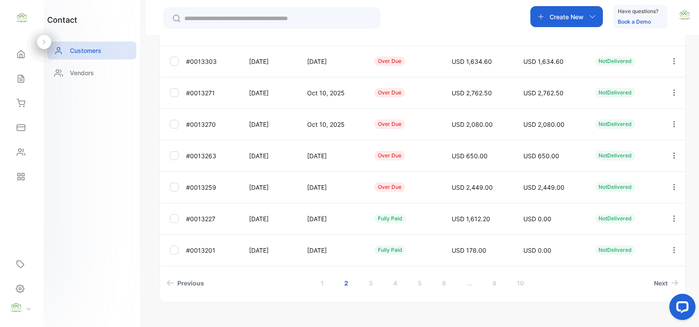
click at [673, 187] on icon "button" at bounding box center [674, 187] width 2 height 6
click at [627, 191] on span "Add payment" at bounding box center [614, 189] width 45 height 10
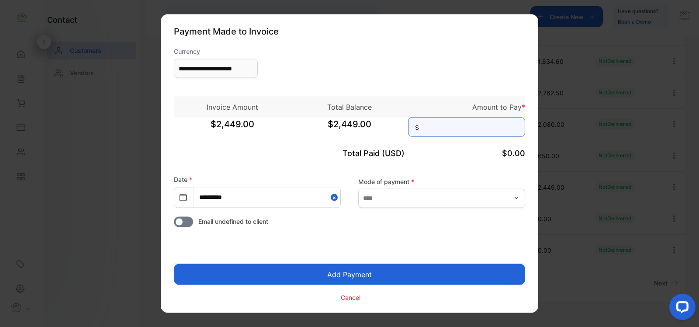
click at [436, 128] on input at bounding box center [466, 127] width 117 height 19
type input "*******"
click at [358, 276] on button "Add Payment" at bounding box center [349, 274] width 351 height 21
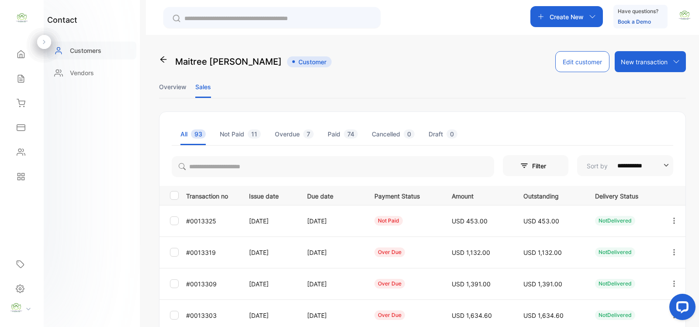
click at [86, 49] on p "Customers" at bounding box center [85, 50] width 31 height 9
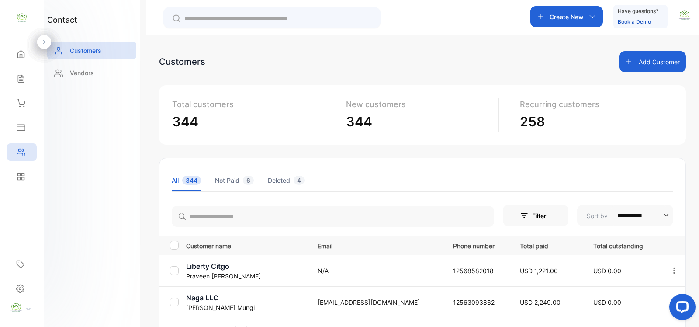
click at [206, 18] on input "text" at bounding box center [277, 18] width 187 height 9
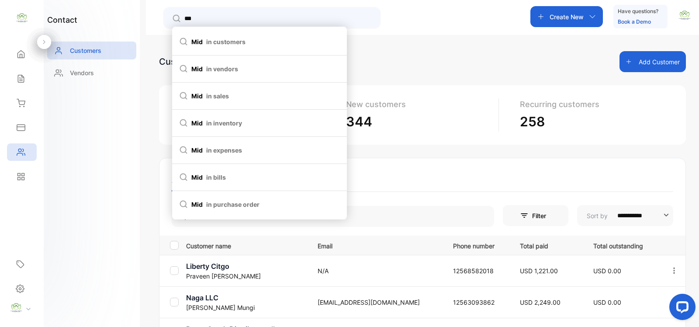
type input "***"
click at [201, 43] on span "mid in customers" at bounding box center [259, 41] width 161 height 9
type input "***"
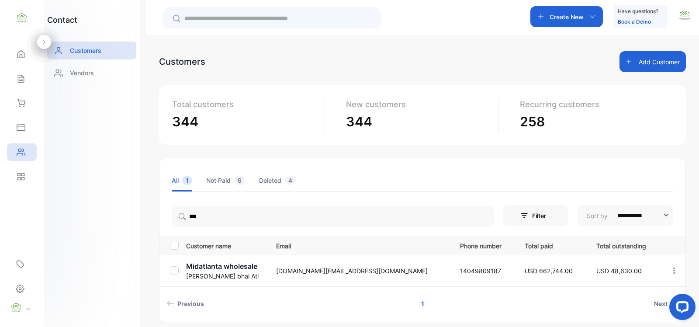
click at [244, 272] on p "Mayank bhai Atl" at bounding box center [225, 275] width 79 height 9
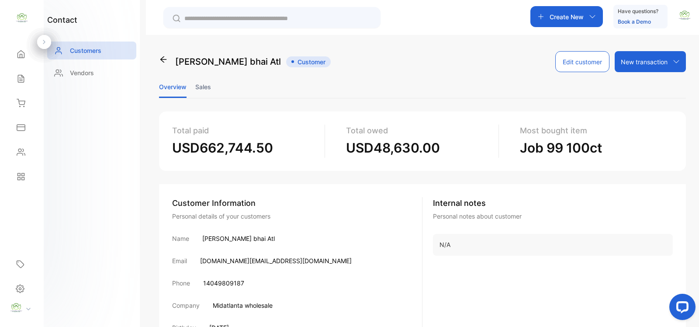
click at [204, 84] on li "Sales" at bounding box center [203, 87] width 16 height 22
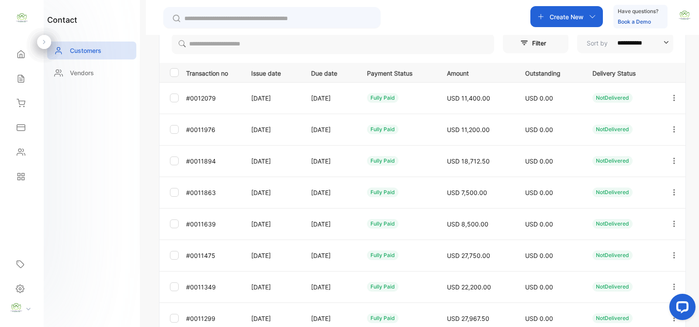
scroll to position [254, 0]
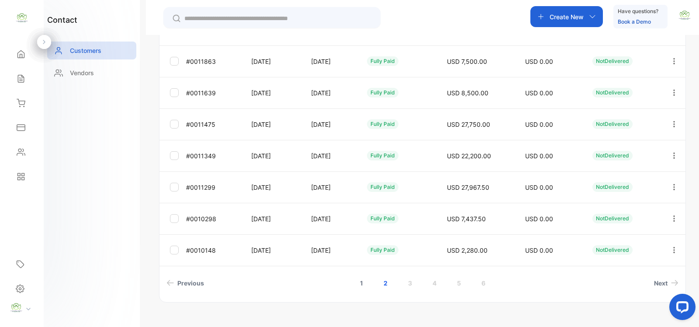
click at [359, 282] on link "1" at bounding box center [362, 283] width 24 height 16
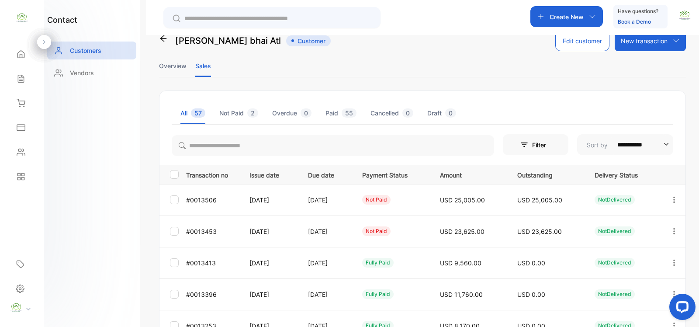
scroll to position [0, 0]
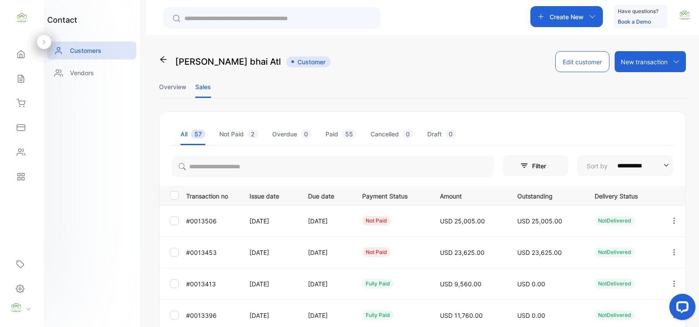
click at [673, 249] on icon "button" at bounding box center [674, 252] width 2 height 6
click at [621, 306] on span "Add payment" at bounding box center [614, 303] width 45 height 10
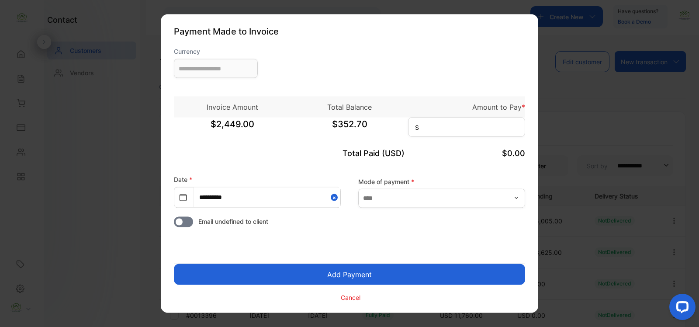
type input "**********"
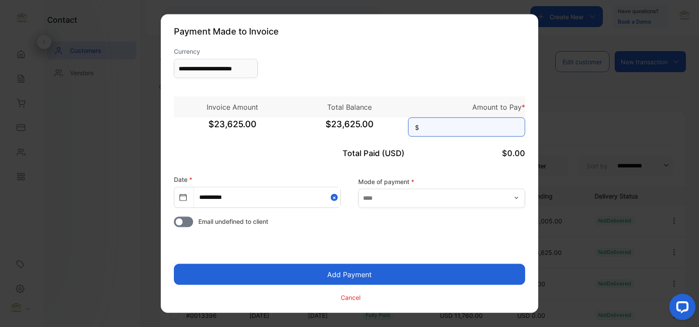
click at [440, 128] on input at bounding box center [466, 127] width 117 height 19
type input "******"
click at [516, 199] on icon "button" at bounding box center [516, 197] width 7 height 7
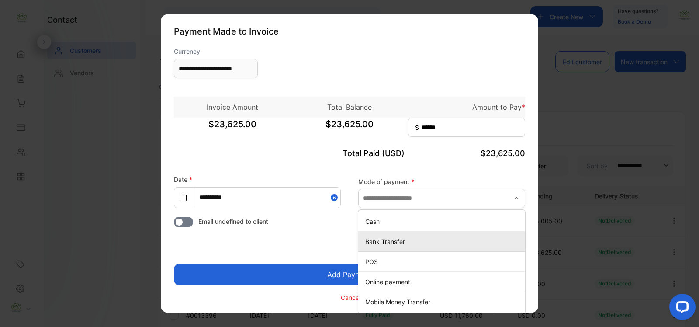
click at [390, 241] on p "Bank Transfer" at bounding box center [443, 240] width 156 height 9
type input "**********"
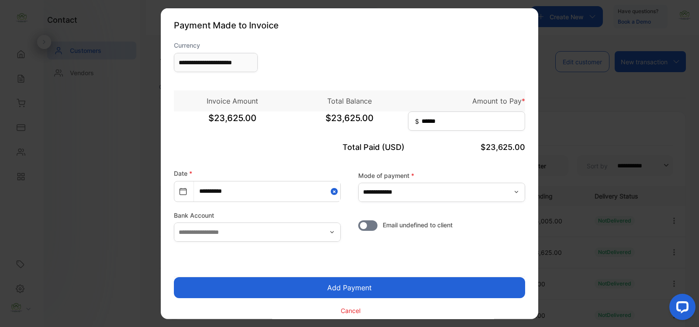
click at [353, 288] on button "Add Payment" at bounding box center [349, 287] width 351 height 21
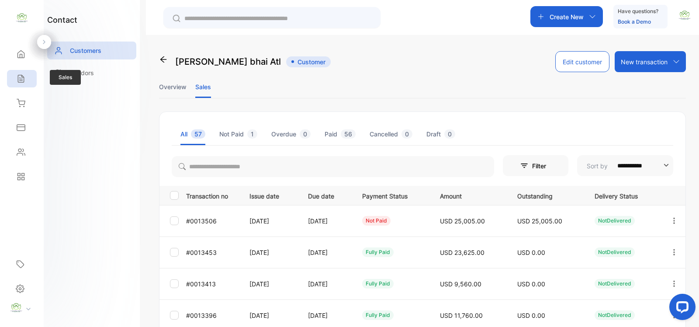
click at [30, 79] on div "Sales" at bounding box center [22, 78] width 30 height 17
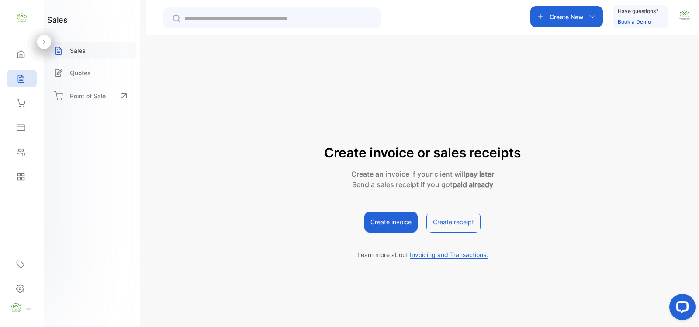
click at [85, 50] on p "Sales" at bounding box center [78, 50] width 16 height 9
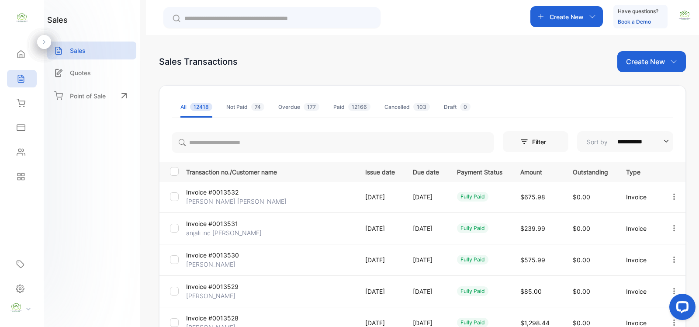
click at [650, 61] on p "Create New" at bounding box center [645, 61] width 39 height 10
click at [658, 92] on span "Invoice" at bounding box center [653, 90] width 21 height 9
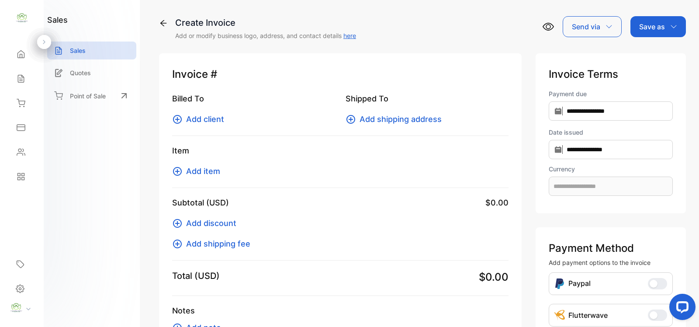
type input "**********"
click at [210, 174] on span "Add item" at bounding box center [203, 171] width 34 height 12
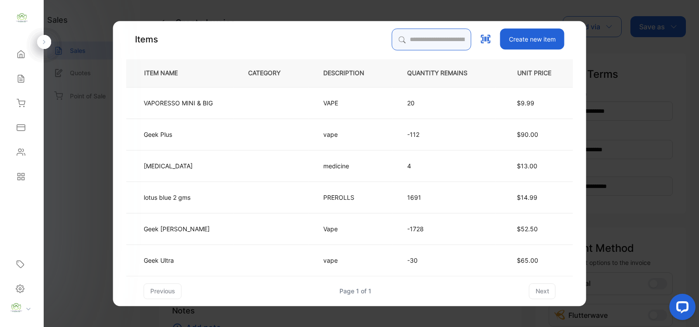
click at [396, 42] on input "search" at bounding box center [432, 39] width 80 height 22
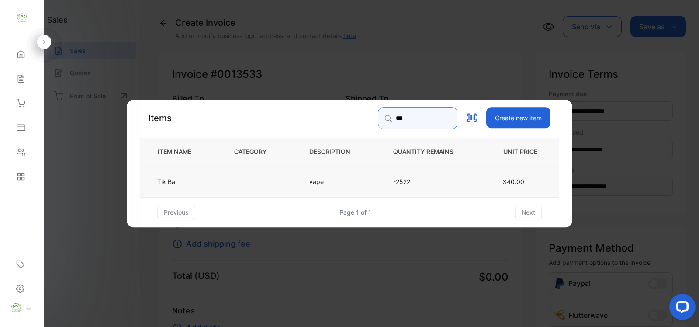
type input "***"
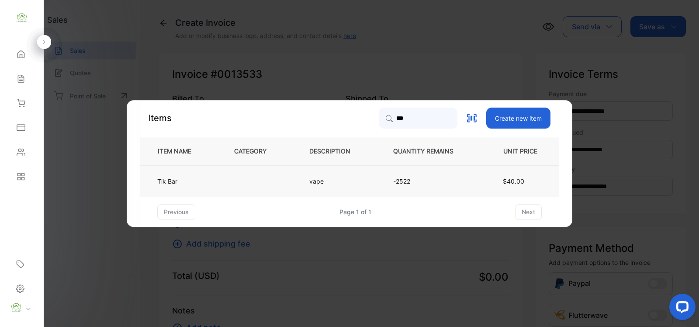
click at [326, 186] on p "vape" at bounding box center [320, 181] width 23 height 9
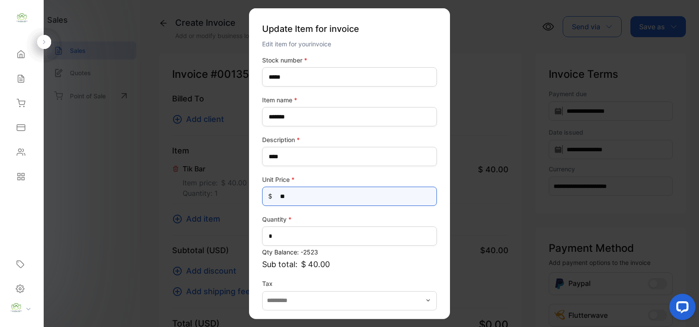
click at [296, 200] on Price-inputprice "**" at bounding box center [349, 196] width 175 height 19
type Price-inputprice "*"
type Price-inputprice "**"
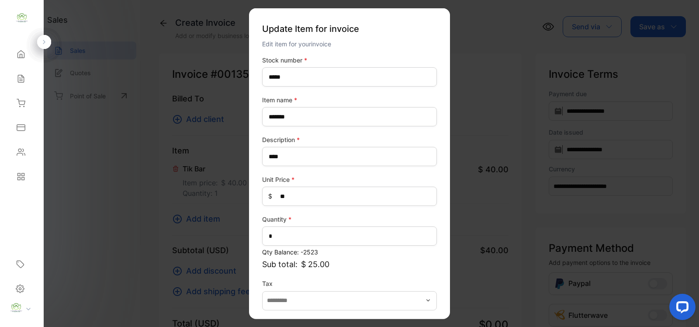
click at [421, 267] on p "Sub total: $ 25.00" at bounding box center [349, 264] width 175 height 12
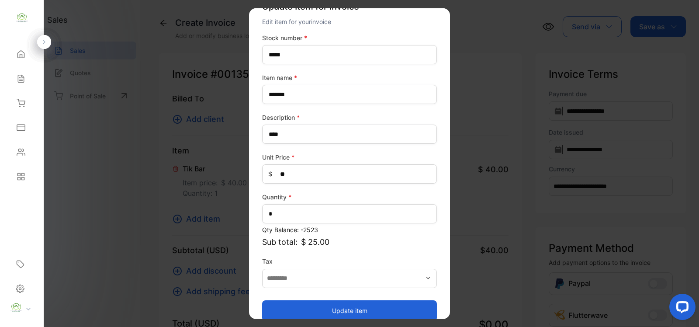
scroll to position [34, 0]
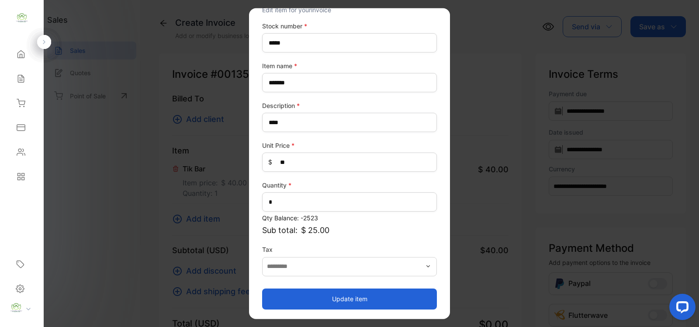
click at [356, 299] on button "Update item" at bounding box center [349, 298] width 175 height 21
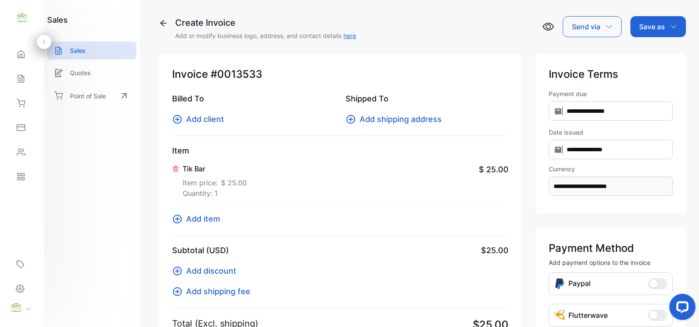
click at [209, 119] on span "Add client" at bounding box center [205, 119] width 38 height 12
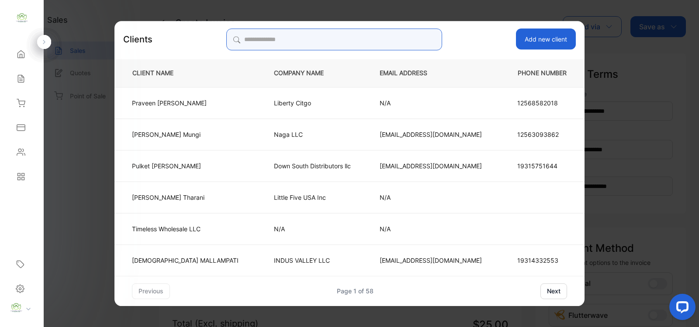
click at [278, 42] on input "search" at bounding box center [333, 39] width 215 height 22
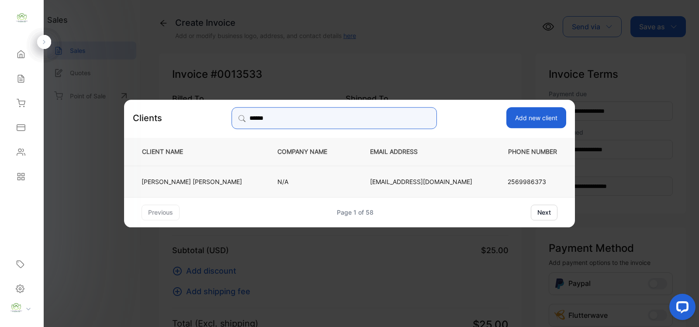
type input "******"
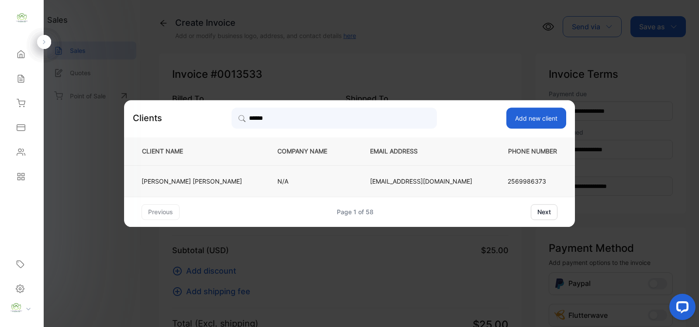
click at [221, 180] on p "[PERSON_NAME] [PERSON_NAME]" at bounding box center [192, 181] width 100 height 9
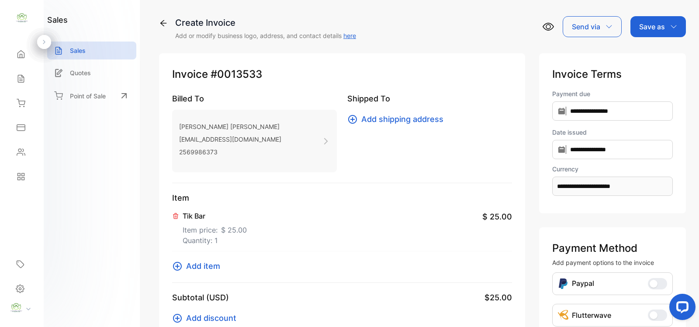
click at [379, 219] on div "Tik Bar Item price: $ 25.00 Quantity: 1 $ 25.00" at bounding box center [342, 228] width 340 height 48
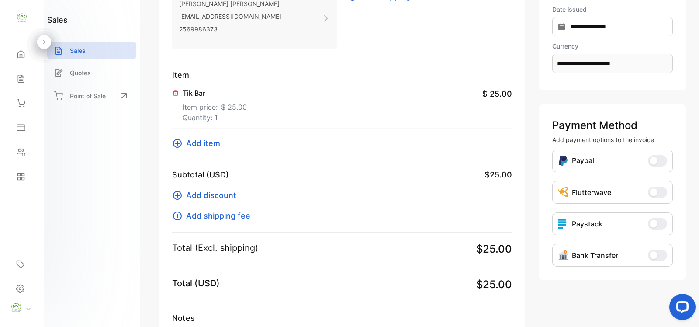
scroll to position [200, 0]
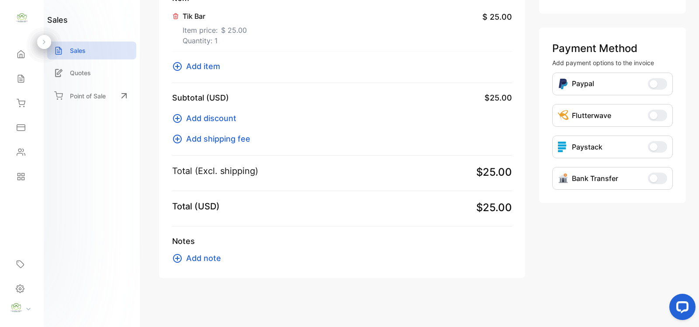
click at [210, 260] on span "Add note" at bounding box center [203, 258] width 35 height 12
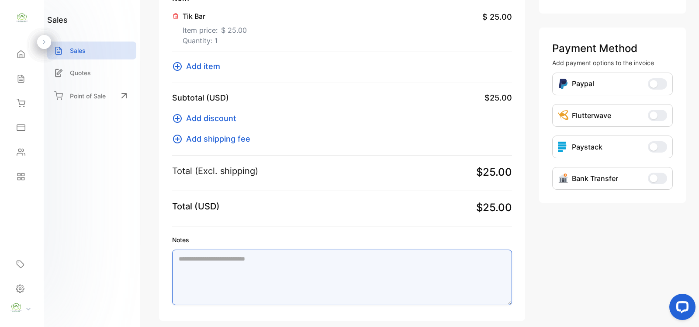
click at [204, 271] on textarea "Notes" at bounding box center [342, 276] width 340 height 55
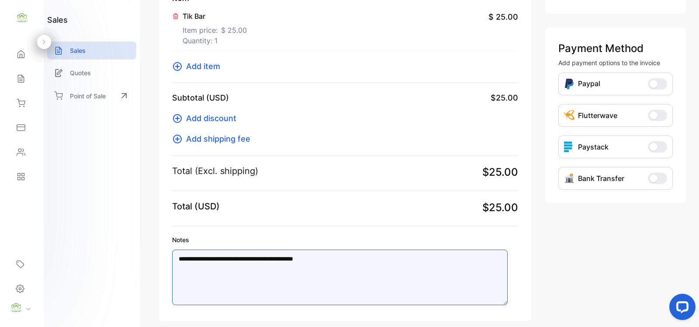
type textarea "**********"
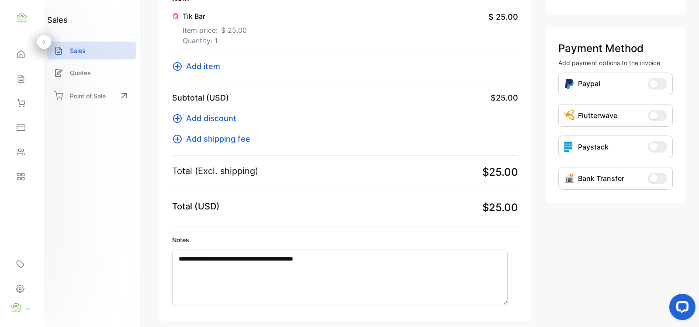
click at [310, 176] on div "Total (Excl. shipping) $25.00" at bounding box center [345, 172] width 346 height 16
click at [217, 119] on span "Add discount" at bounding box center [211, 118] width 50 height 12
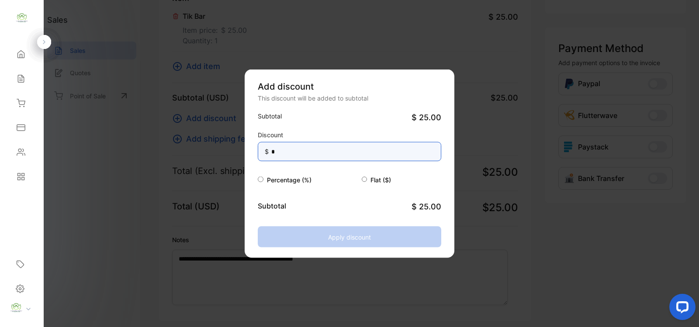
click at [302, 153] on input "*" at bounding box center [350, 151] width 184 height 19
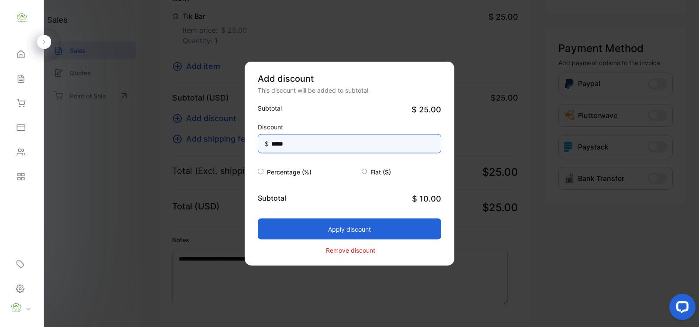
type input "*****"
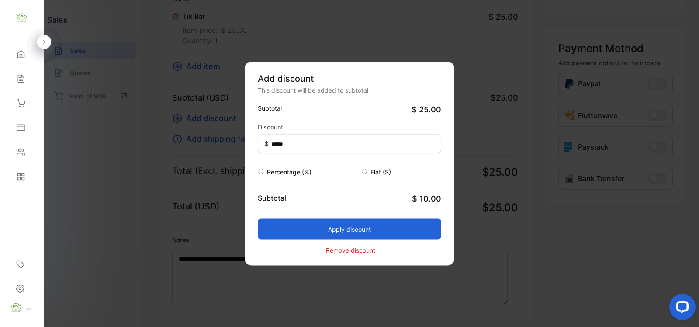
click at [357, 230] on button "Apply discount" at bounding box center [350, 228] width 184 height 21
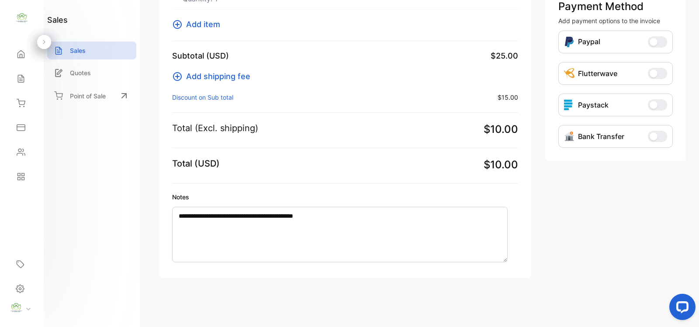
scroll to position [0, 0]
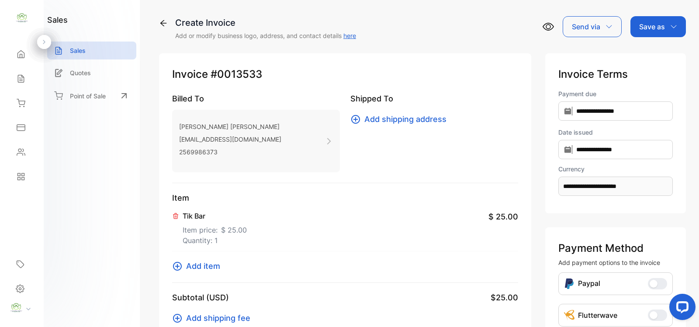
click at [652, 26] on p "Save as" at bounding box center [652, 26] width 26 height 10
click at [639, 57] on div "Invoice" at bounding box center [656, 55] width 50 height 17
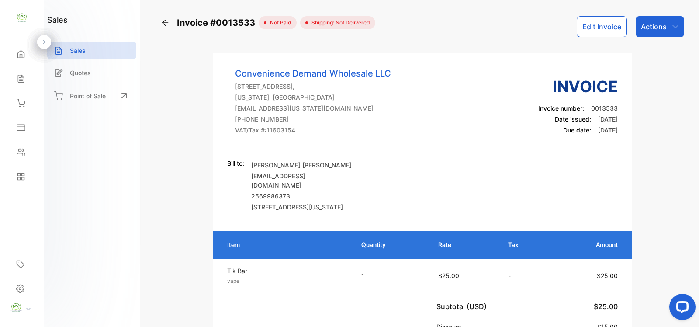
click at [643, 23] on p "Actions" at bounding box center [654, 26] width 26 height 10
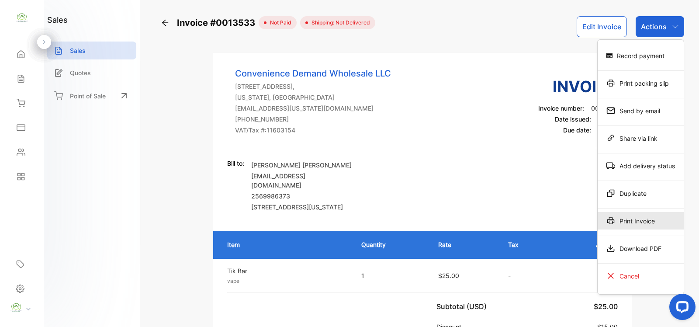
click at [643, 223] on div "Print Invoice" at bounding box center [641, 220] width 86 height 17
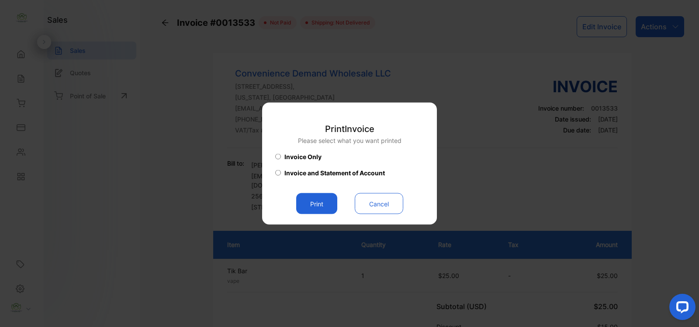
click at [317, 205] on button "Print" at bounding box center [316, 203] width 41 height 21
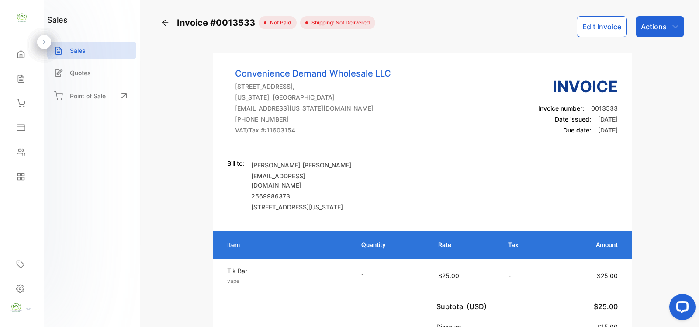
click at [166, 22] on icon at bounding box center [165, 23] width 6 height 6
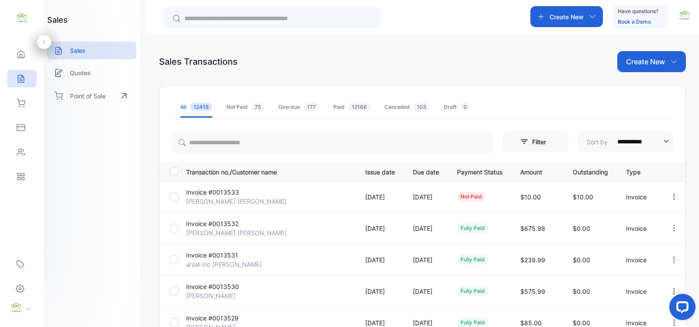
click at [97, 50] on div "Sales" at bounding box center [91, 51] width 89 height 18
click at [649, 62] on p "Create New" at bounding box center [645, 61] width 39 height 10
click at [647, 89] on span "Invoice" at bounding box center [653, 90] width 21 height 9
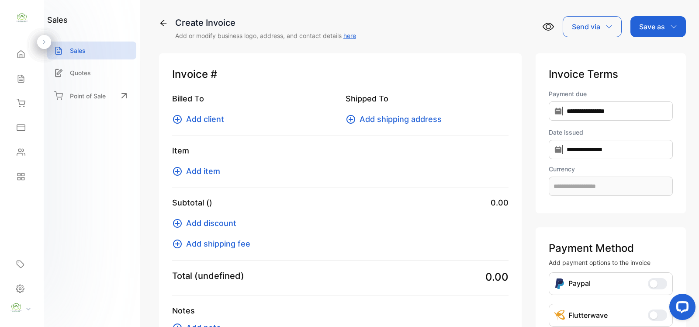
type input "**********"
click at [219, 174] on span "Add item" at bounding box center [203, 171] width 34 height 12
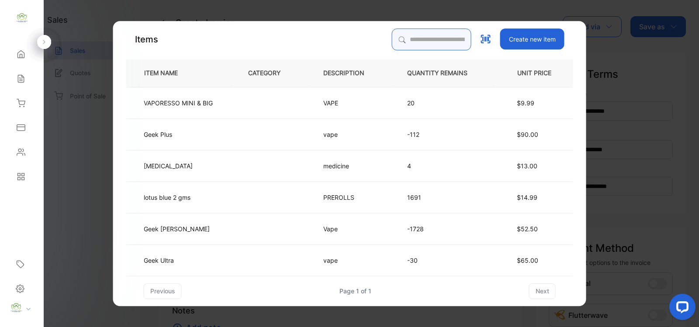
click at [392, 43] on input "search" at bounding box center [432, 39] width 80 height 22
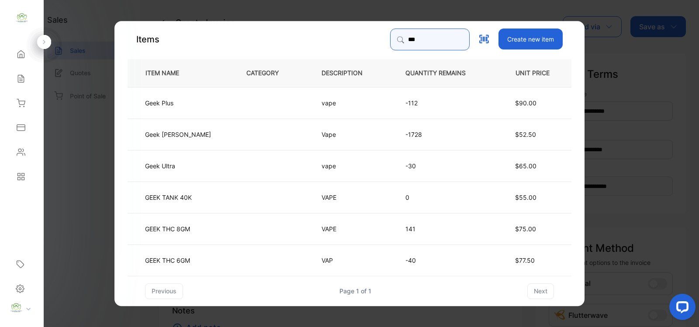
type input "***"
click at [219, 106] on td "Geek Plus" at bounding box center [180, 102] width 104 height 31
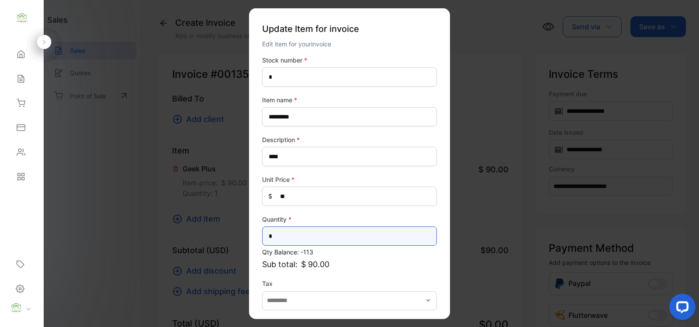
click at [278, 236] on input "*" at bounding box center [349, 235] width 175 height 19
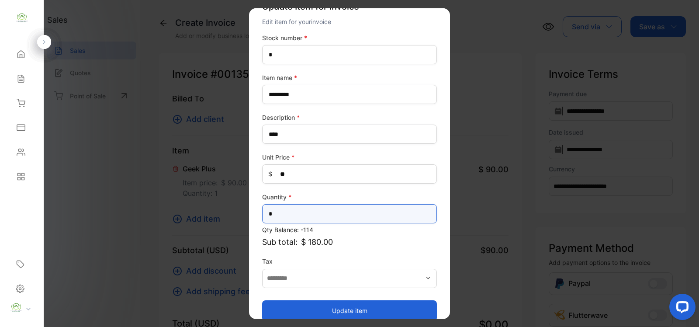
scroll to position [34, 0]
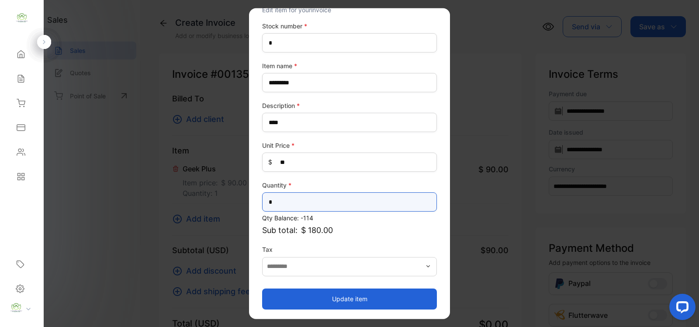
type input "*"
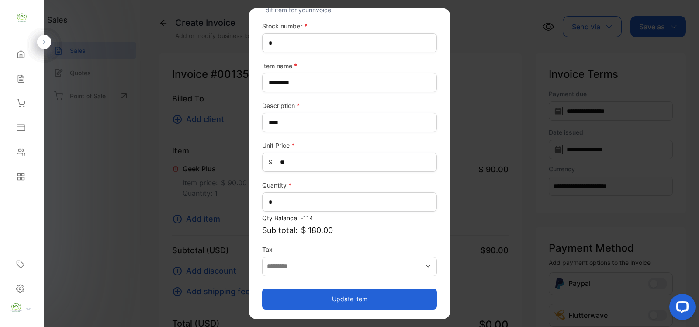
click at [343, 299] on button "Update item" at bounding box center [349, 298] width 175 height 21
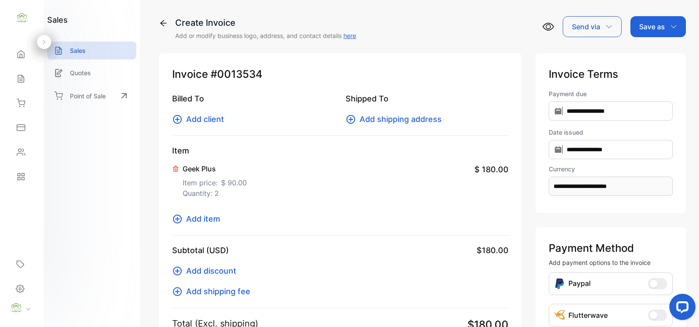
click at [205, 218] on span "Add item" at bounding box center [203, 219] width 34 height 12
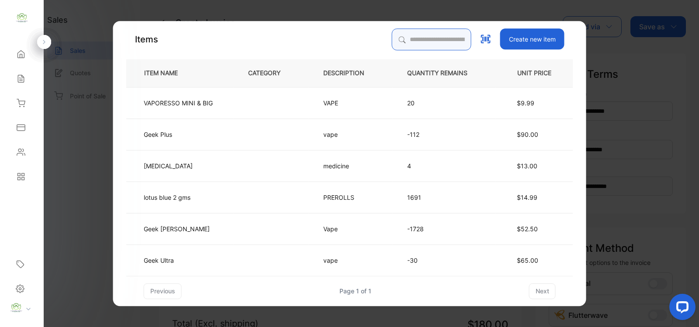
click at [402, 38] on input "search" at bounding box center [432, 39] width 80 height 22
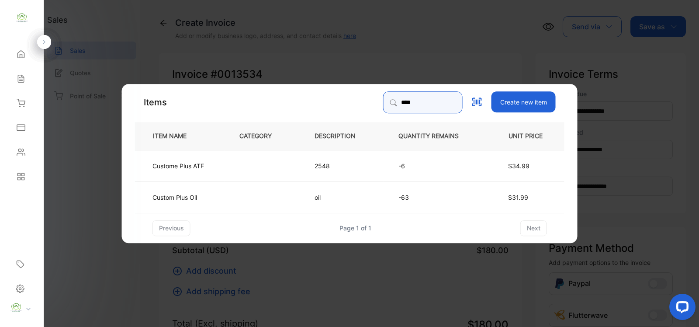
type input "****"
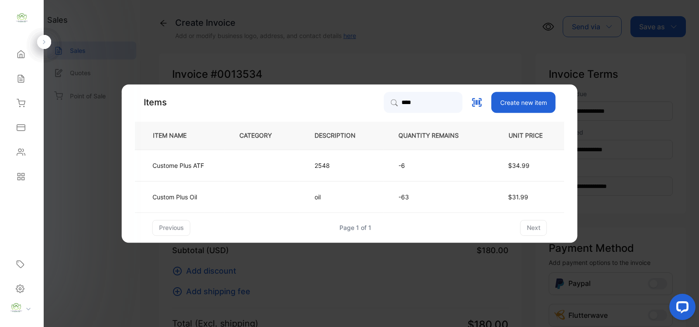
click at [309, 198] on td "oil" at bounding box center [342, 196] width 84 height 31
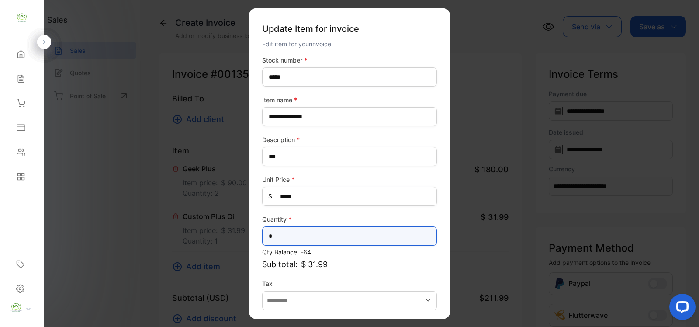
click at [281, 236] on input "*" at bounding box center [349, 235] width 175 height 19
type input "*"
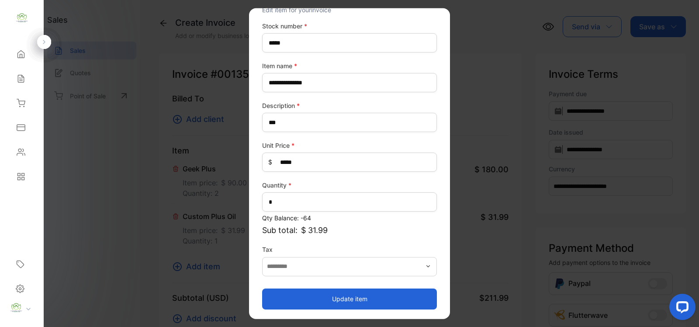
click at [364, 299] on button "Update item" at bounding box center [349, 298] width 175 height 21
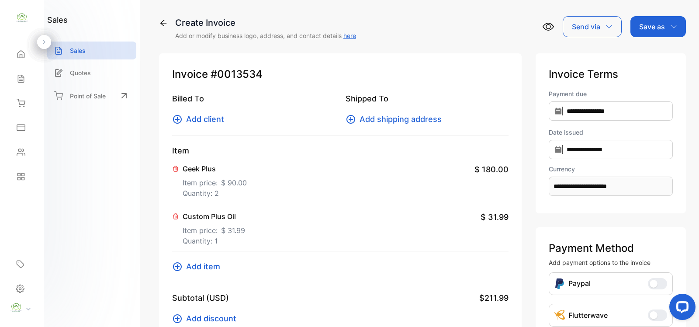
click at [206, 268] on span "Add item" at bounding box center [203, 266] width 34 height 12
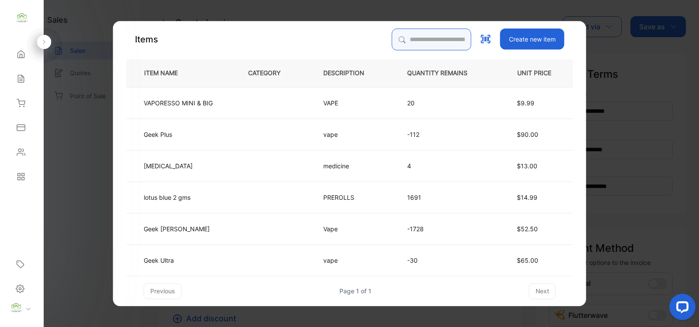
click at [409, 40] on input "search" at bounding box center [432, 39] width 80 height 22
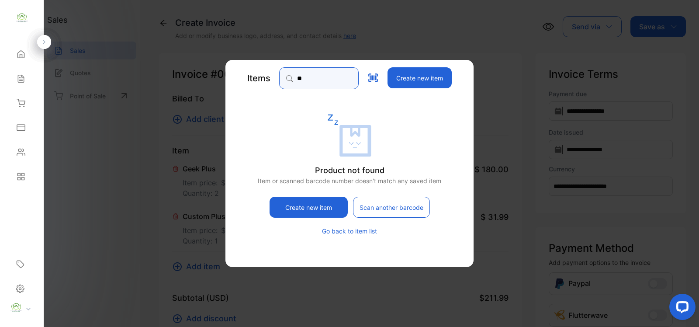
type input "*"
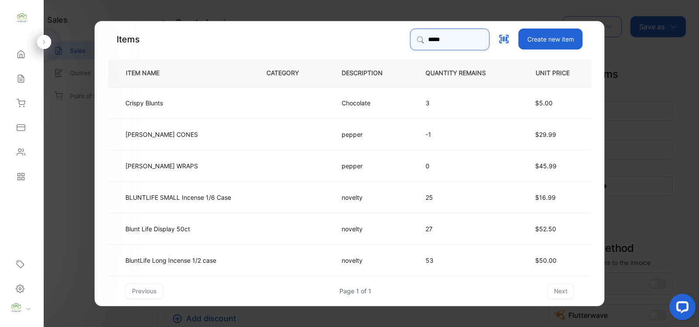
type input "*****"
click at [250, 260] on td "BluntLife Long Incense 1/2 case" at bounding box center [180, 259] width 144 height 31
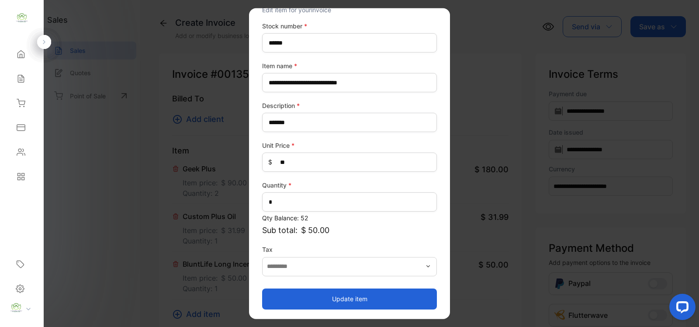
click at [346, 300] on button "Update item" at bounding box center [349, 298] width 175 height 21
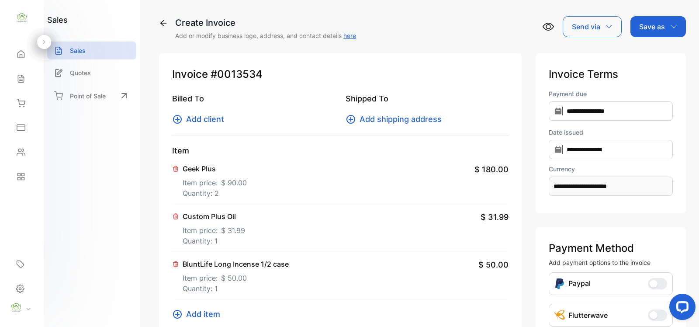
click at [206, 313] on span "Add item" at bounding box center [203, 314] width 34 height 12
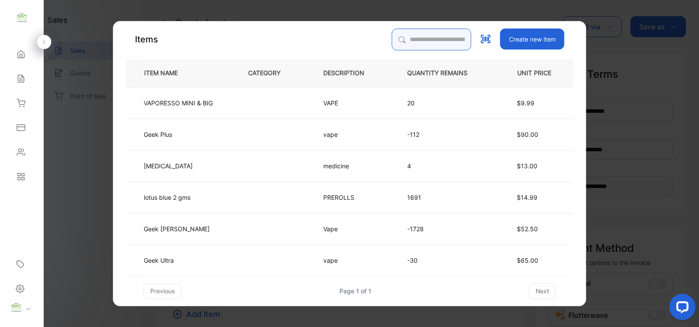
click at [395, 39] on input "search" at bounding box center [432, 39] width 80 height 22
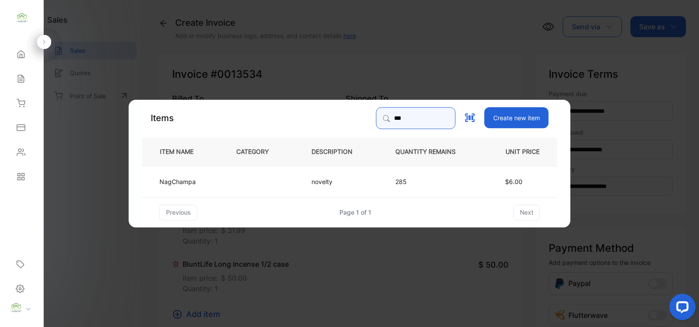
type input "***"
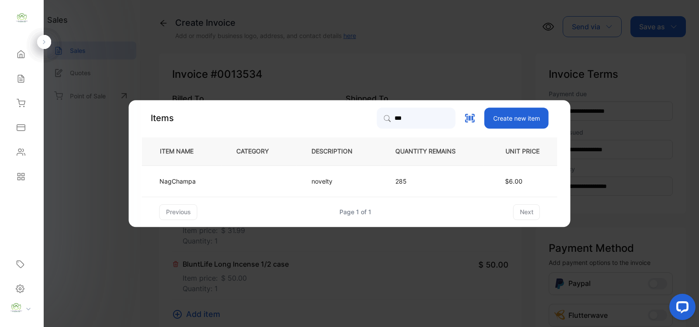
click at [341, 184] on td "novelty" at bounding box center [339, 180] width 84 height 31
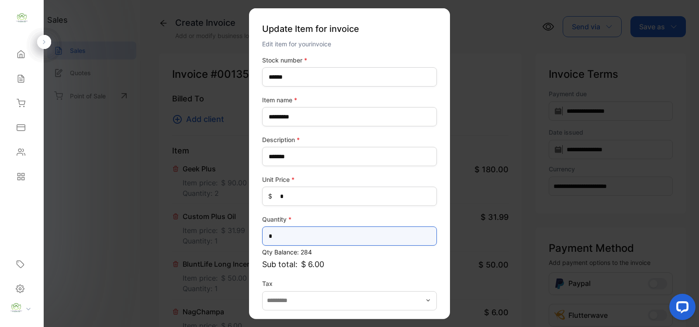
click at [285, 233] on input "*" at bounding box center [349, 235] width 175 height 19
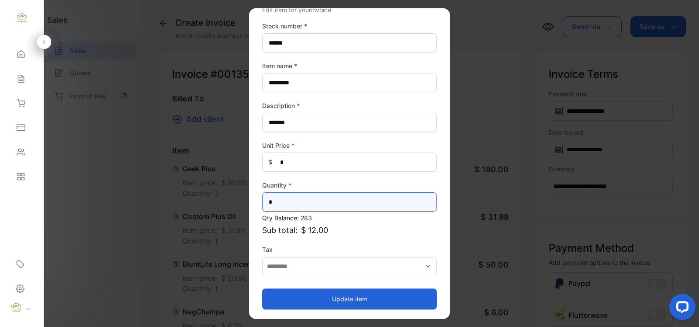
type input "*"
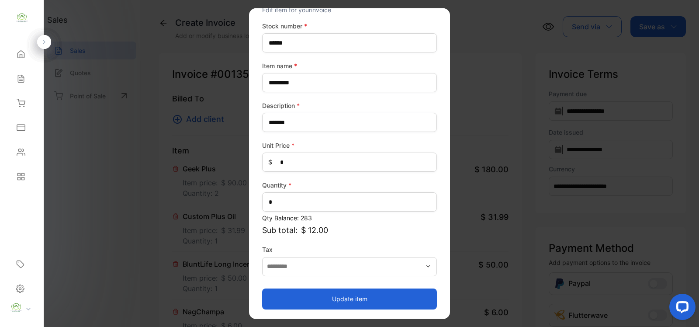
click at [350, 294] on button "Update item" at bounding box center [349, 298] width 175 height 21
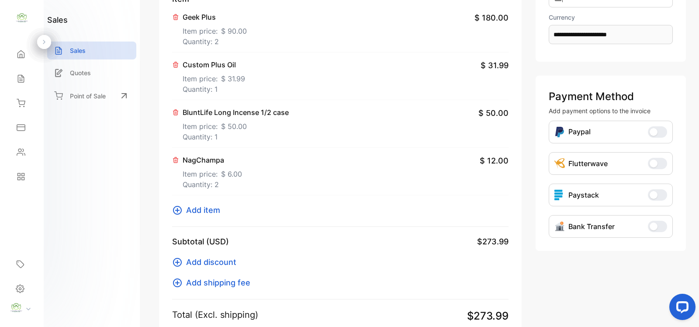
scroll to position [0, 0]
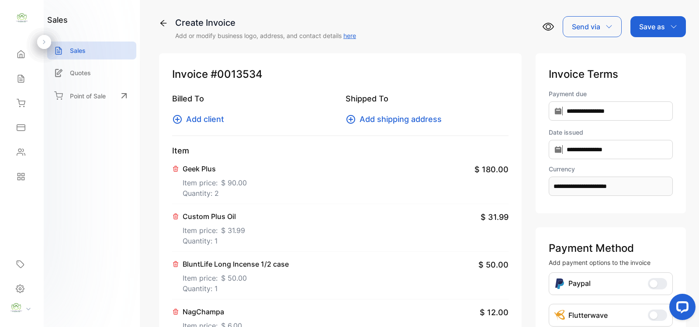
click at [323, 217] on div "Custom Plus Oil Item price: $ 31.99 Quantity: 1 $ 31.99" at bounding box center [340, 228] width 336 height 48
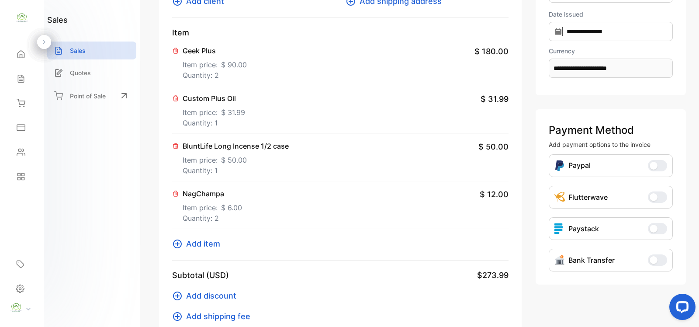
scroll to position [255, 0]
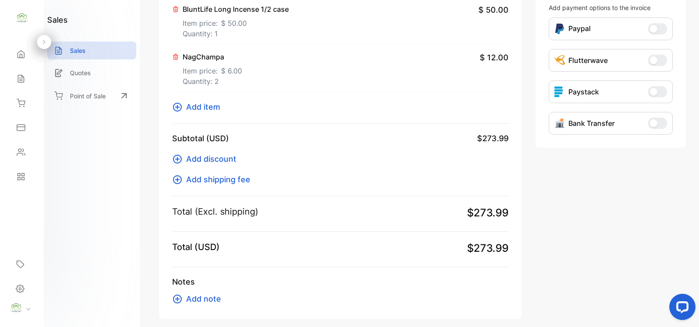
click at [219, 106] on span "Add item" at bounding box center [203, 107] width 34 height 12
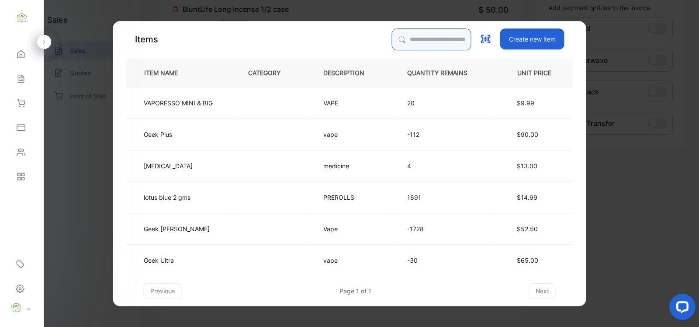
click at [395, 38] on input "search" at bounding box center [432, 39] width 80 height 22
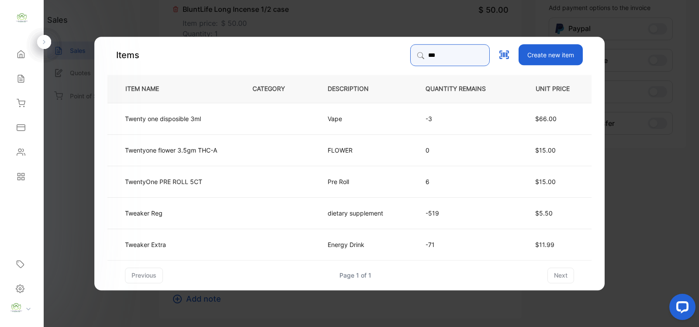
type input "***"
click at [219, 211] on td "Tweaker Reg" at bounding box center [172, 212] width 131 height 31
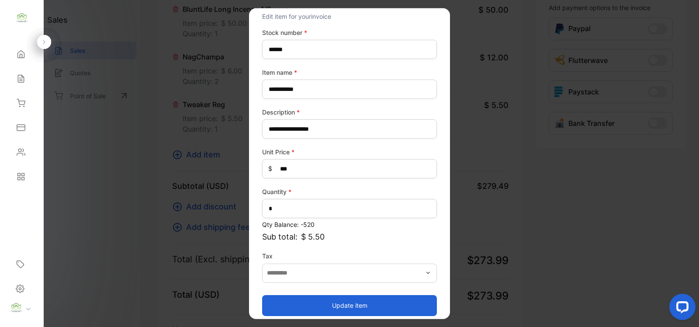
scroll to position [34, 0]
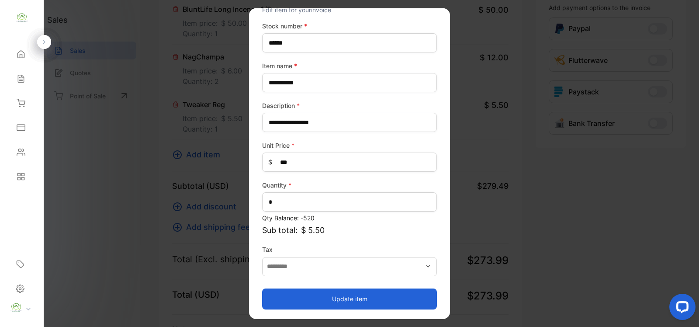
click at [365, 296] on button "Update item" at bounding box center [349, 298] width 175 height 21
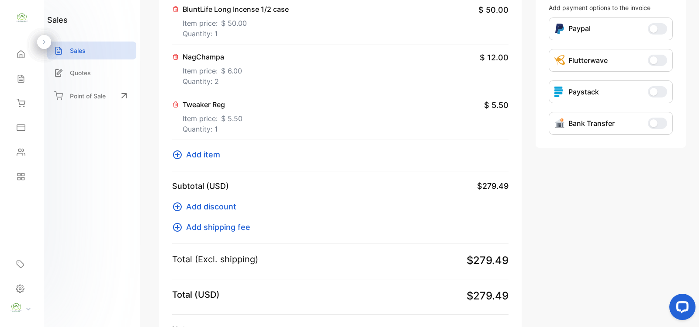
click at [210, 155] on span "Add item" at bounding box center [203, 155] width 34 height 12
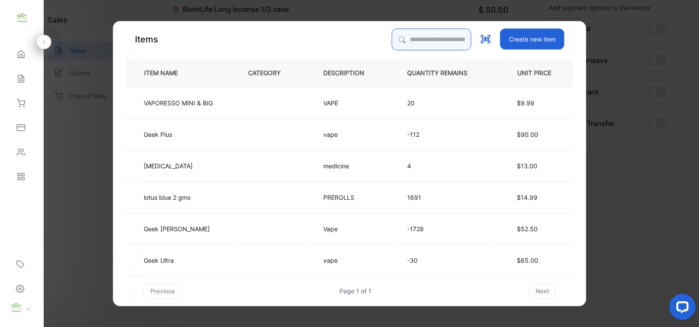
click at [400, 71] on div "Items Create new item ITEM NAME CATEGORY DESCRIPTION QUANTITY REMAINS UNIT PRIC…" at bounding box center [349, 163] width 447 height 270
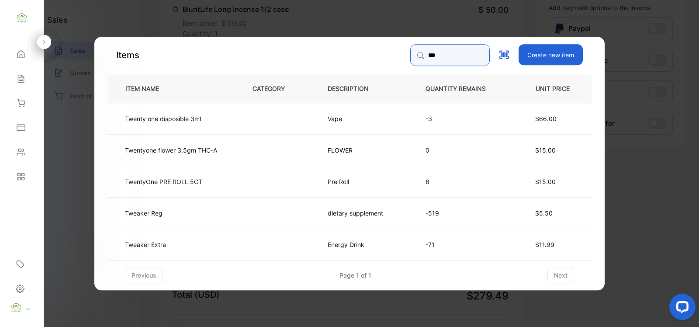
type input "***"
click at [217, 241] on td "Tweaker Extra" at bounding box center [172, 243] width 131 height 31
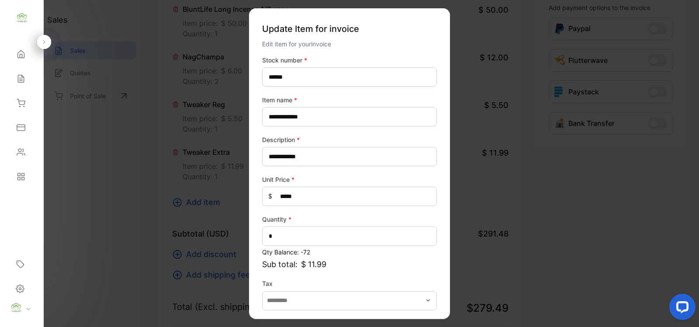
click at [384, 265] on p "Sub total: $ 11.99" at bounding box center [349, 264] width 175 height 12
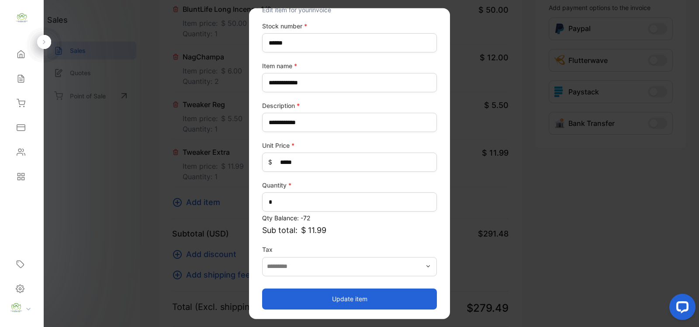
click at [346, 298] on button "Update item" at bounding box center [349, 298] width 175 height 21
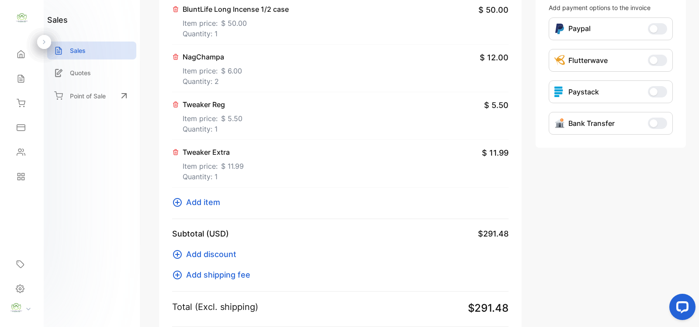
click at [210, 204] on span "Add item" at bounding box center [203, 202] width 34 height 12
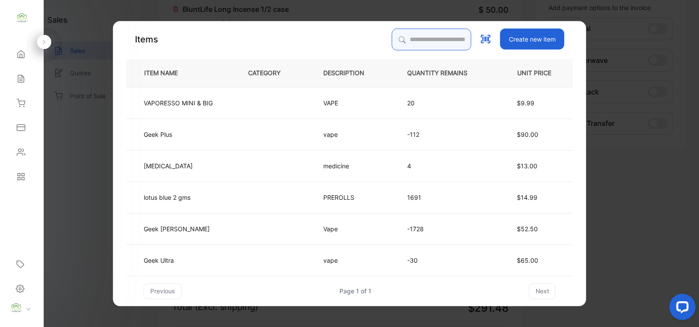
click at [395, 40] on input "search" at bounding box center [432, 39] width 80 height 22
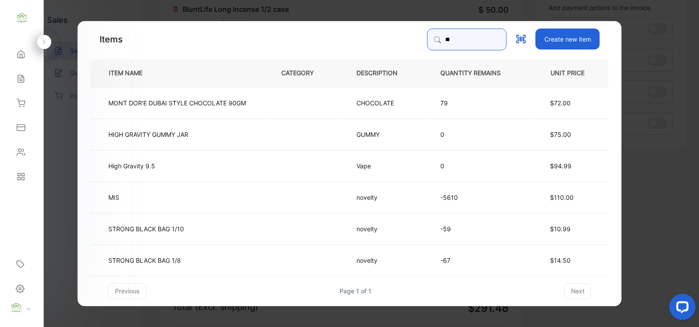
type input "**********"
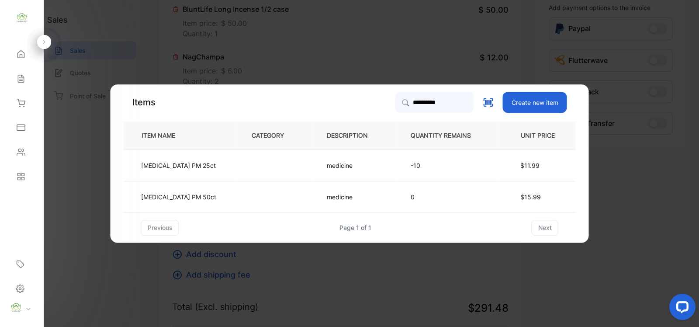
click at [243, 200] on td at bounding box center [274, 196] width 75 height 31
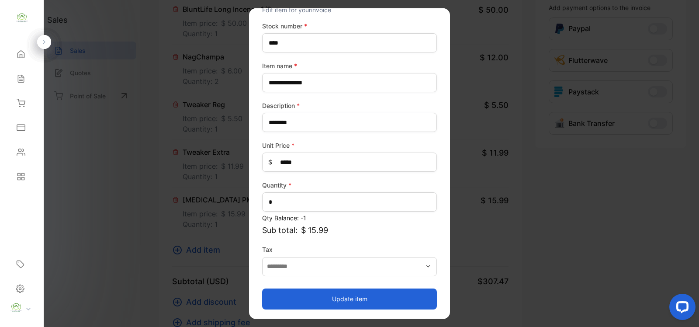
click at [335, 300] on button "Update item" at bounding box center [349, 298] width 175 height 21
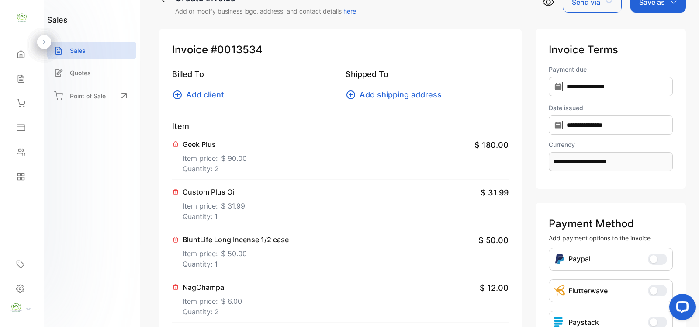
scroll to position [0, 0]
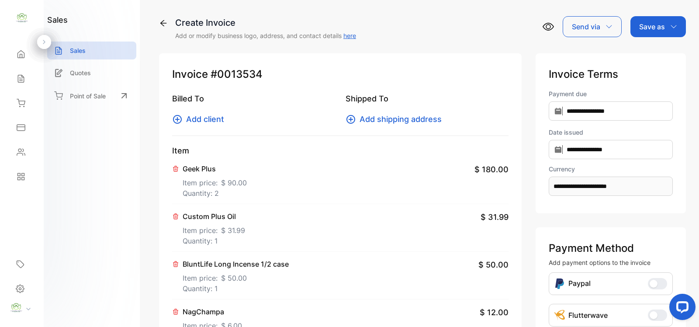
click at [206, 118] on span "Add client" at bounding box center [205, 119] width 38 height 12
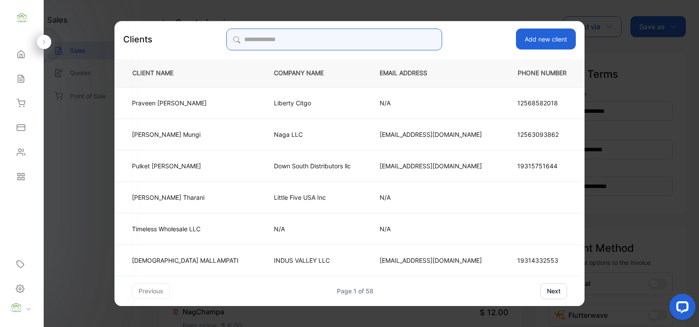
click at [269, 40] on input "search" at bounding box center [333, 39] width 215 height 22
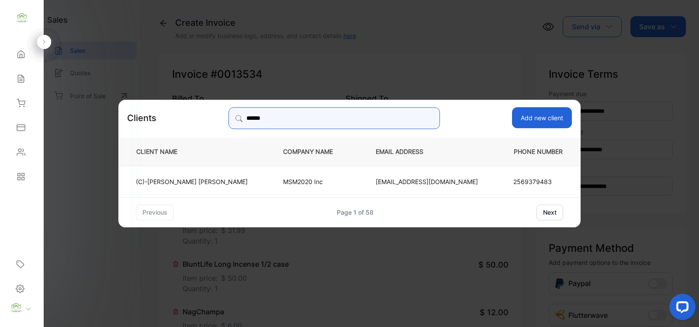
type input "******"
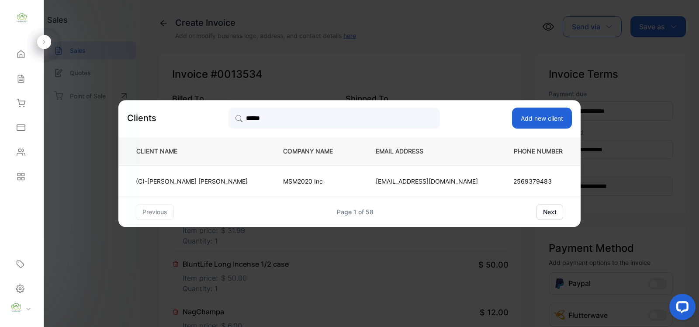
click at [269, 182] on td "MSM2020 Inc" at bounding box center [315, 180] width 93 height 31
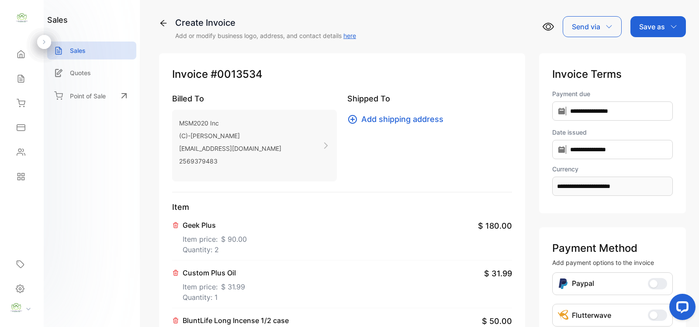
drag, startPoint x: 295, startPoint y: 254, endPoint x: 290, endPoint y: 253, distance: 5.9
click at [292, 253] on div "Geek Plus Item price: $ 90.00 Quantity: 2 $ 180.00" at bounding box center [342, 237] width 340 height 48
click at [650, 29] on p "Save as" at bounding box center [652, 26] width 26 height 10
click at [648, 55] on div "Invoice" at bounding box center [656, 55] width 50 height 17
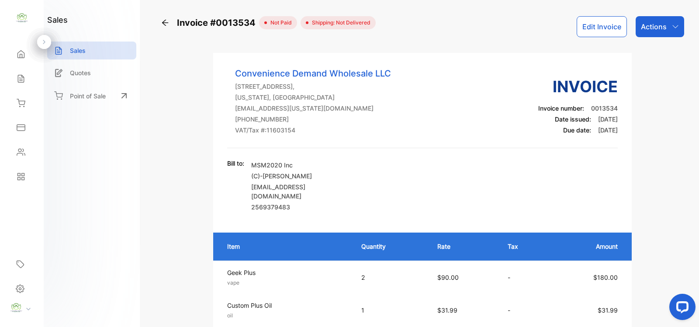
click at [652, 25] on p "Actions" at bounding box center [654, 26] width 26 height 10
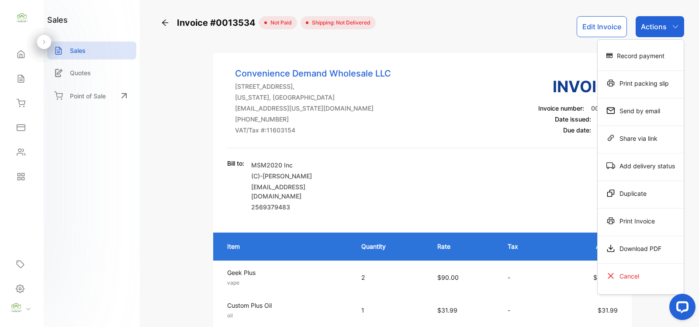
click at [637, 221] on div "Print Invoice" at bounding box center [641, 220] width 86 height 17
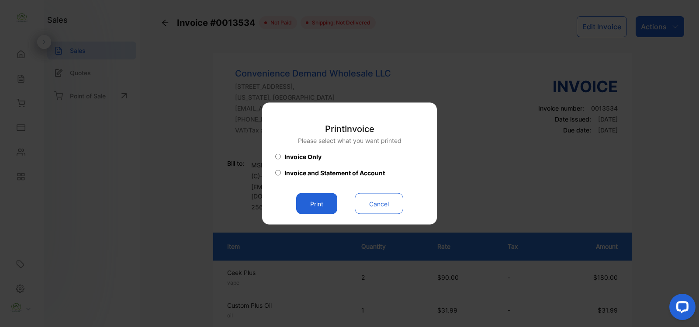
click at [313, 204] on button "Print" at bounding box center [316, 203] width 41 height 21
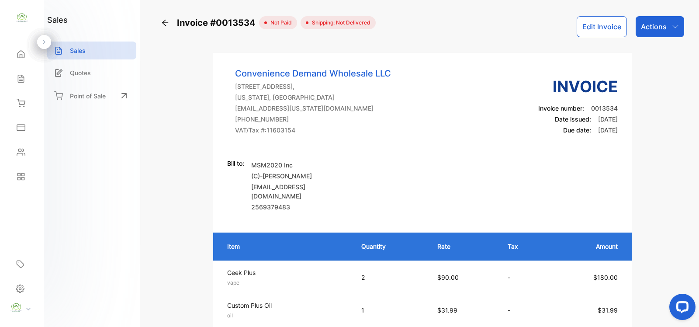
click at [659, 28] on p "Actions" at bounding box center [654, 26] width 26 height 10
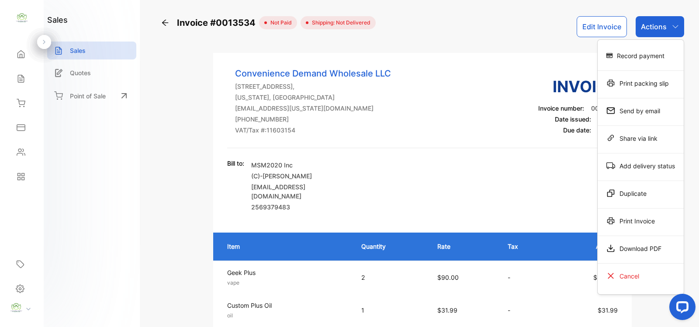
click at [648, 55] on div "Record payment" at bounding box center [641, 55] width 86 height 17
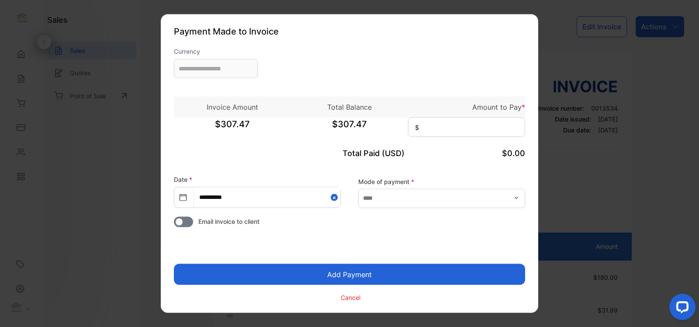
type input "**********"
click at [437, 129] on input at bounding box center [466, 127] width 117 height 19
type input "******"
click at [356, 277] on button "Add Payment" at bounding box center [349, 274] width 351 height 21
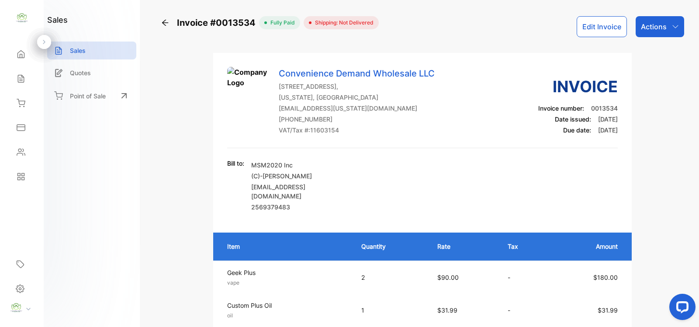
click at [660, 25] on p "Actions" at bounding box center [654, 26] width 26 height 10
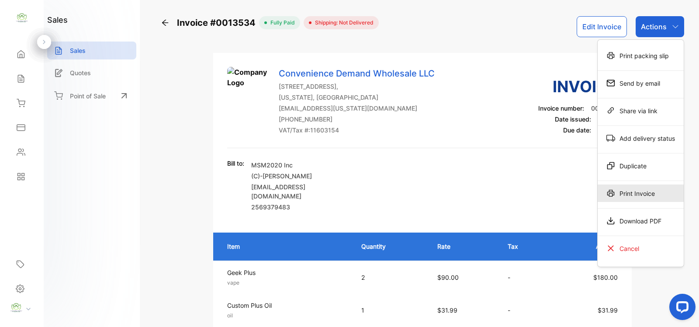
click at [626, 194] on div "Print Invoice" at bounding box center [641, 192] width 86 height 17
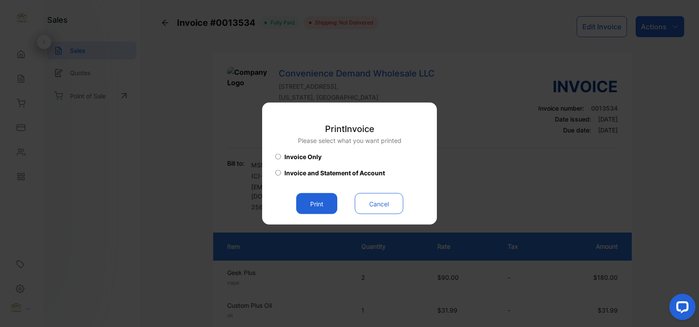
click at [312, 206] on button "Print" at bounding box center [316, 203] width 41 height 21
